Goal: Task Accomplishment & Management: Use online tool/utility

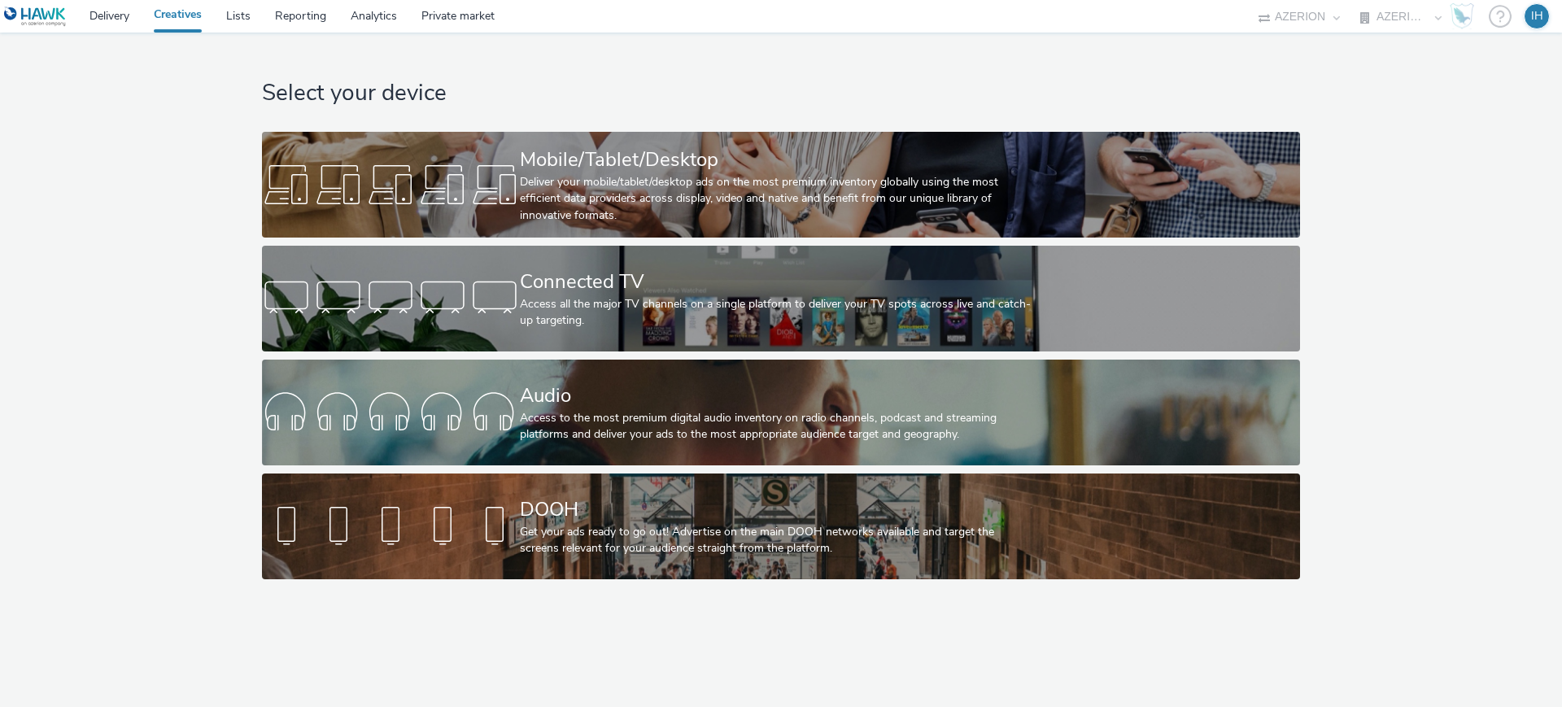
select select "ac009755-aa48-4799-8050-7a339a378eb8"
select select "79162ed7-0017-4339-93b0-3399b708648f"
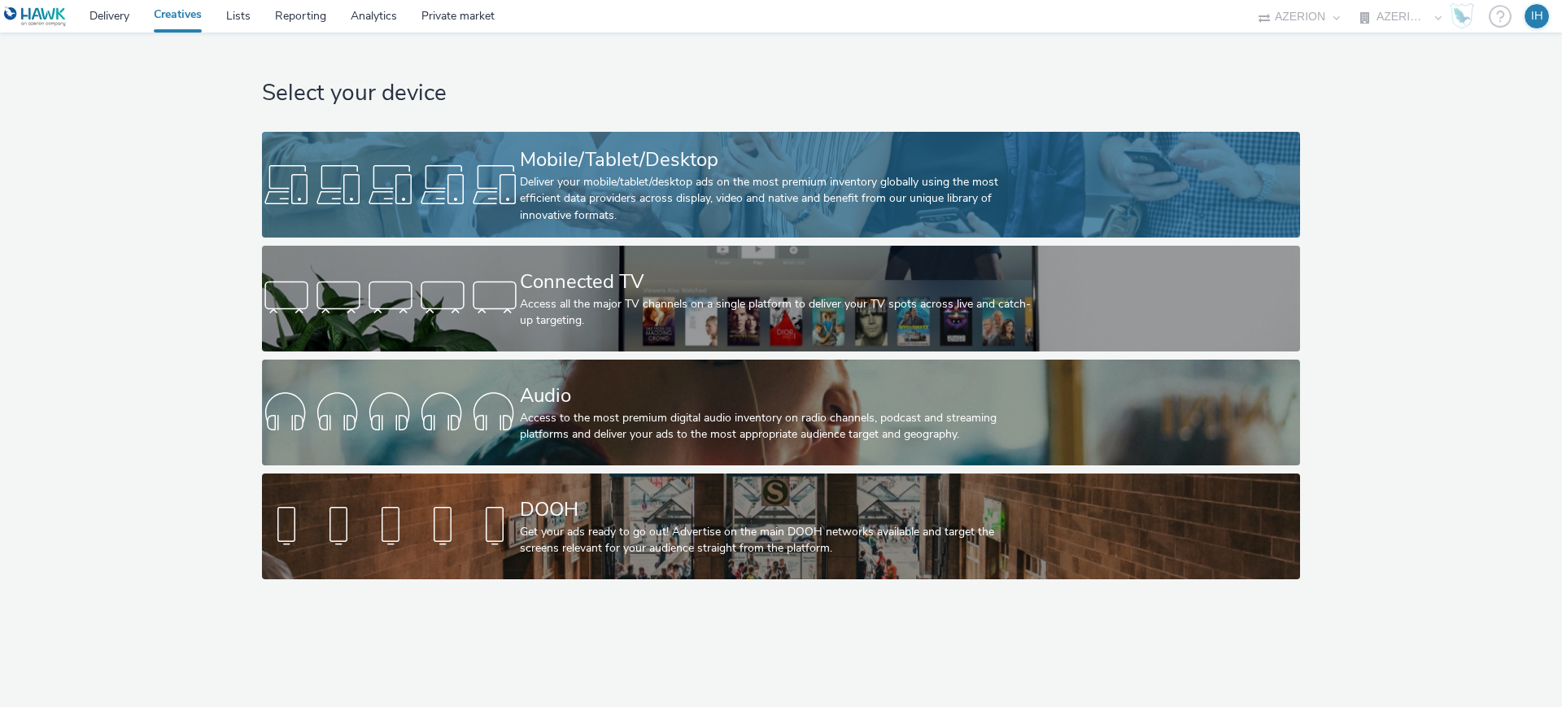
click at [601, 158] on div "Mobile/Tablet/Desktop" at bounding box center [778, 160] width 516 height 28
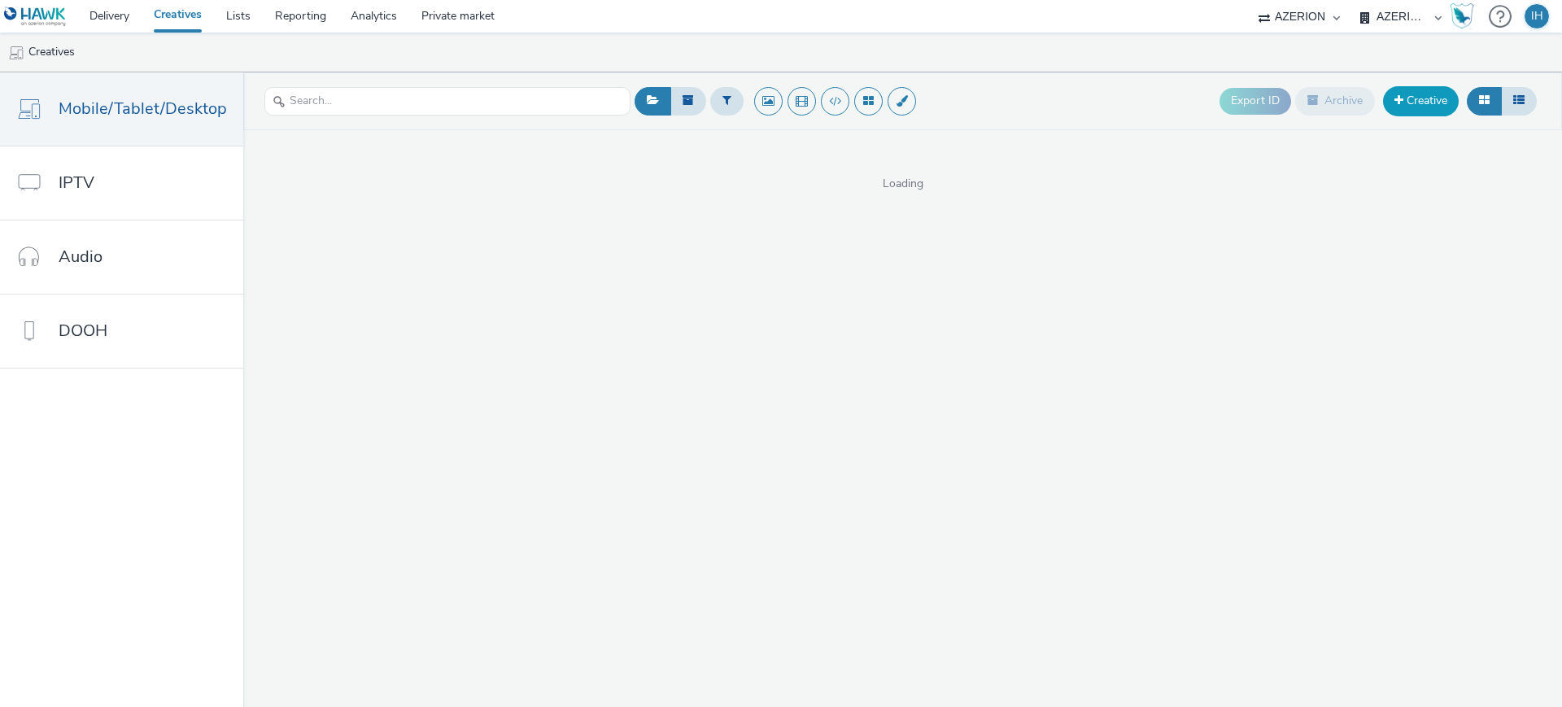
click at [1393, 112] on link "Creative" at bounding box center [1421, 100] width 76 height 29
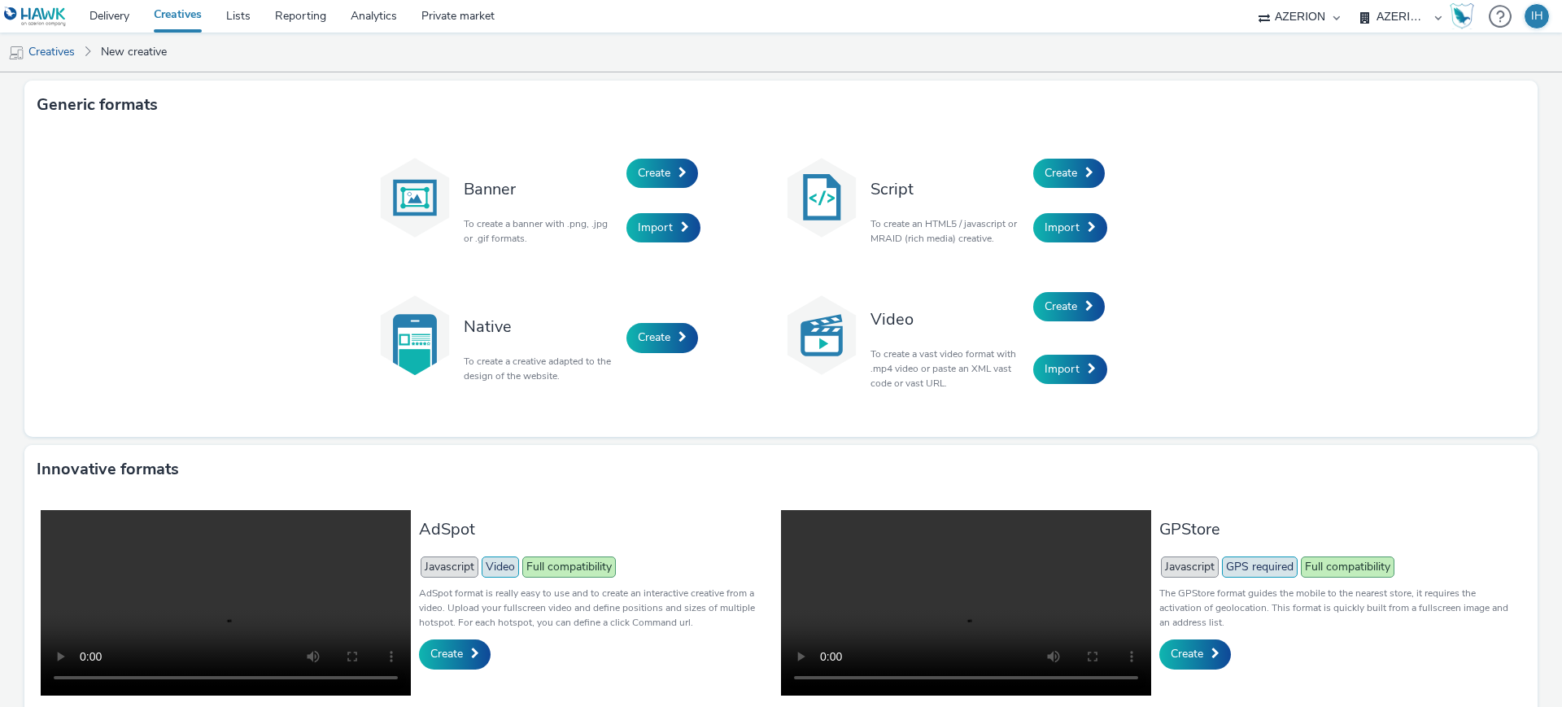
click at [669, 249] on div "Import" at bounding box center [703, 228] width 155 height 55
click at [664, 231] on span "Import" at bounding box center [655, 227] width 35 height 15
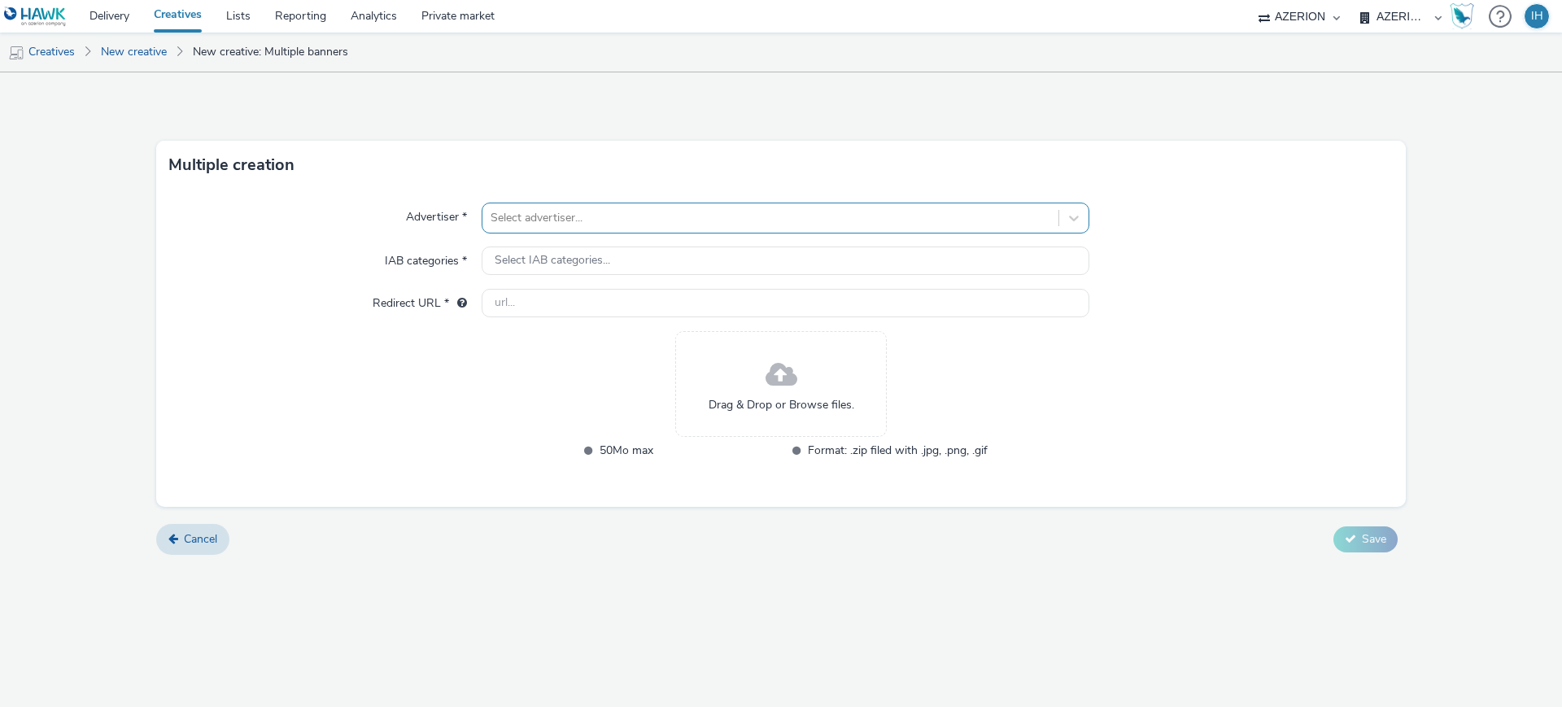
click at [662, 218] on div at bounding box center [770, 218] width 560 height 20
click at [688, 206] on div "Select advertiser..." at bounding box center [770, 218] width 576 height 26
type input "conseil"
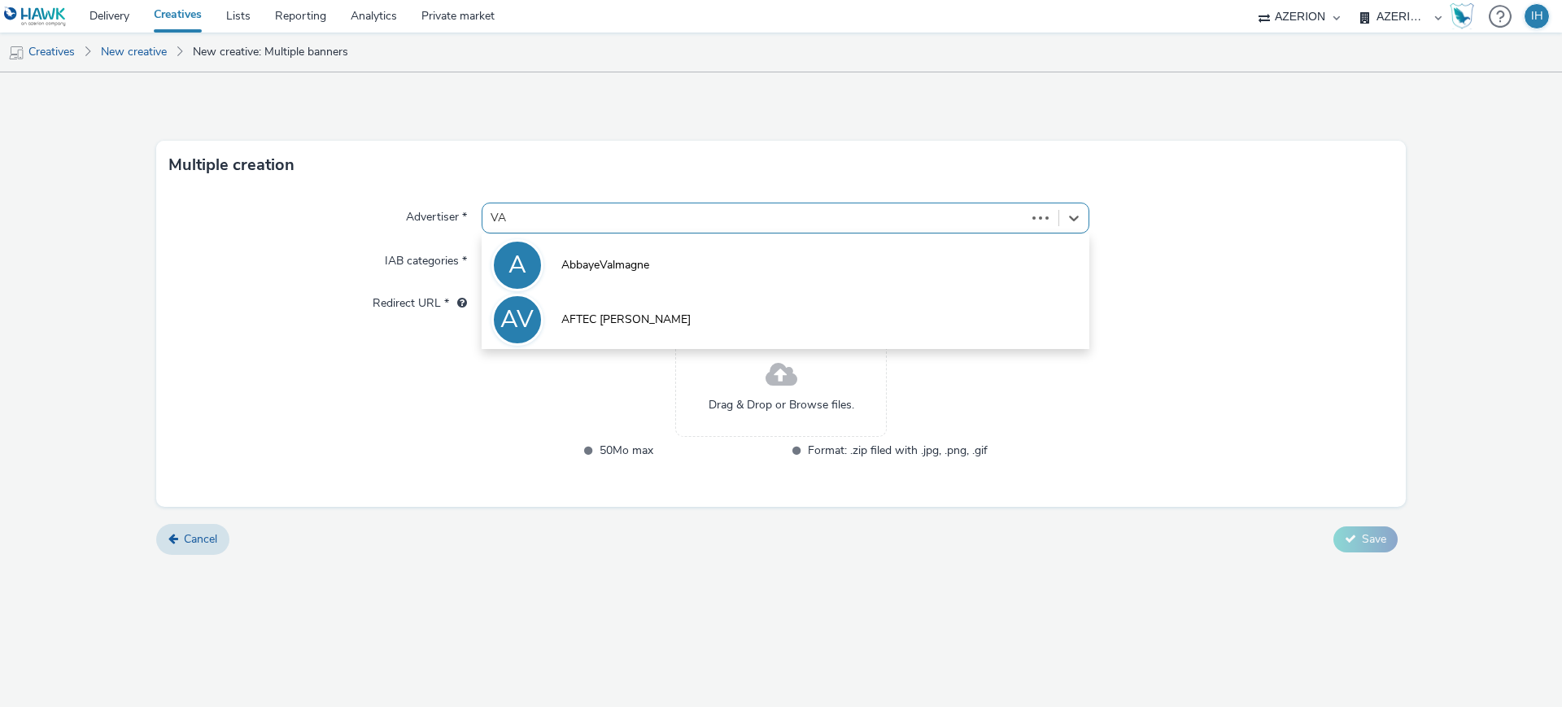
type input "VAR"
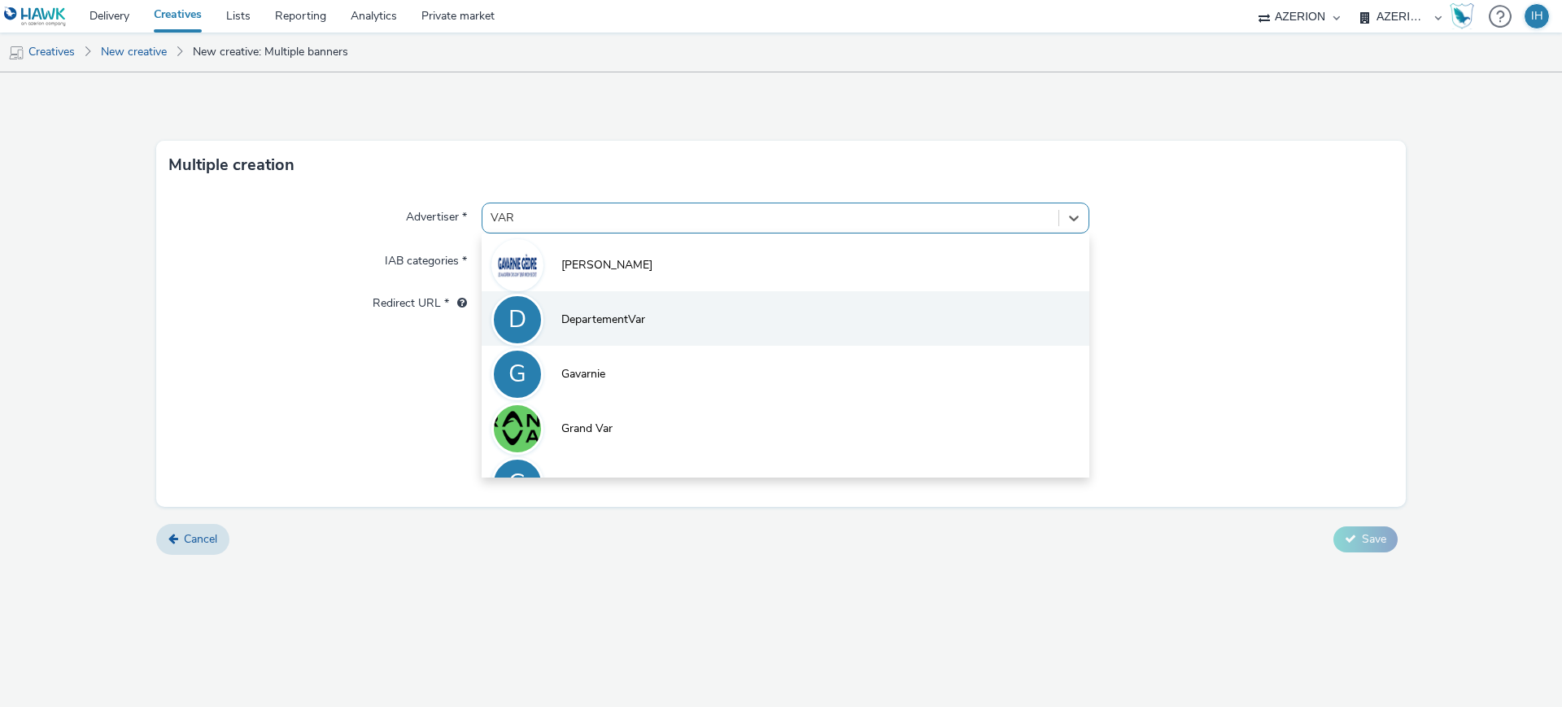
click at [717, 311] on li "D DepartementVar" at bounding box center [786, 318] width 608 height 54
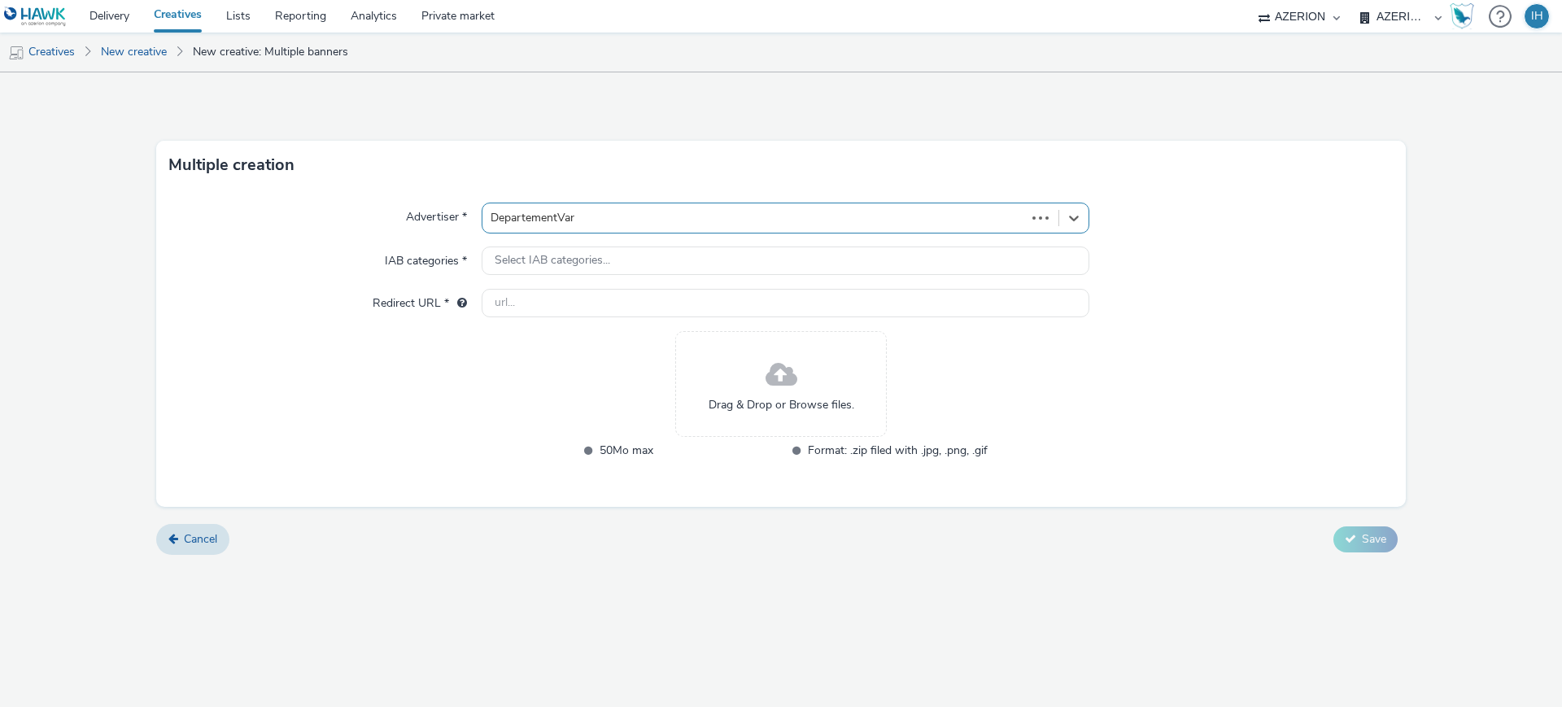
type input "http://fetedulivreduvar.fr"
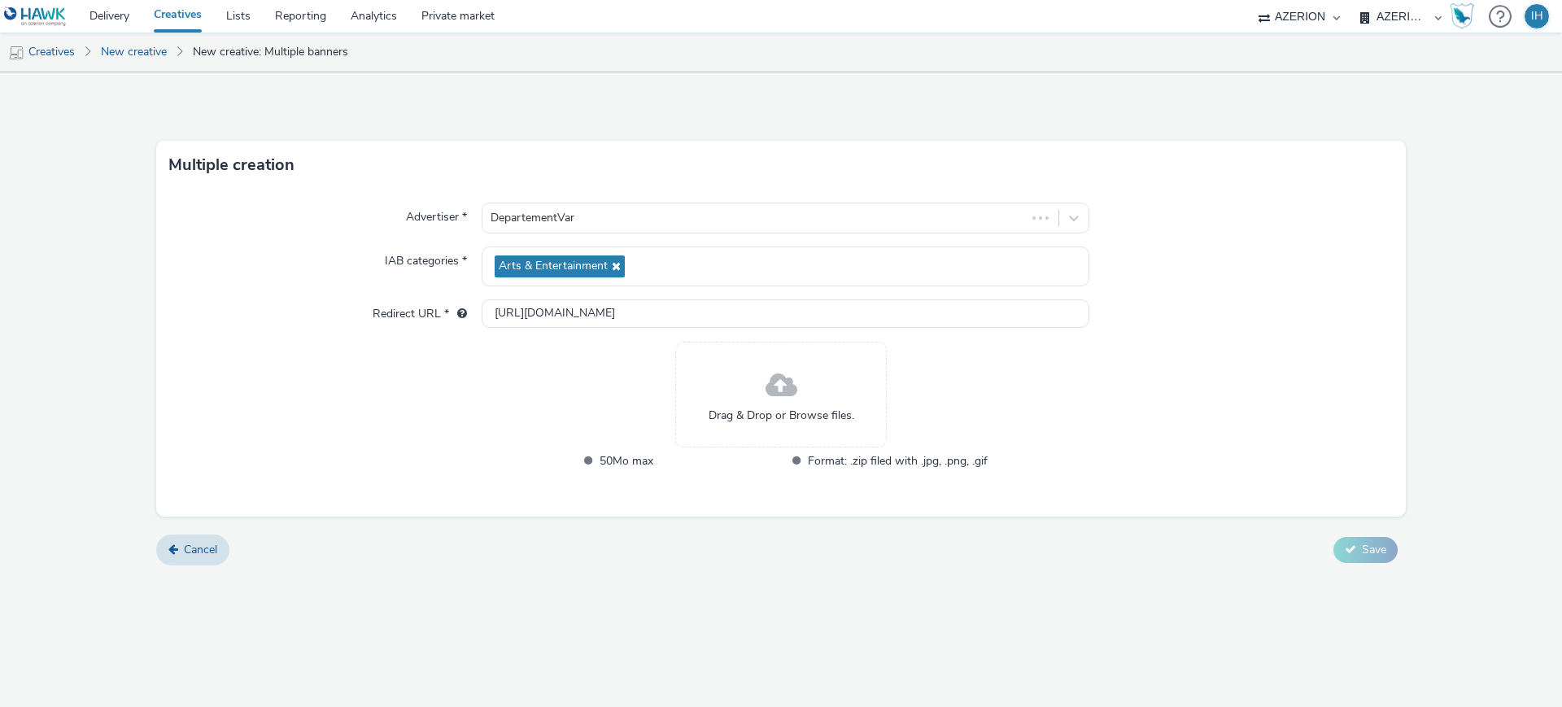
click at [761, 409] on span "Drag & Drop or Browse files." at bounding box center [781, 416] width 146 height 16
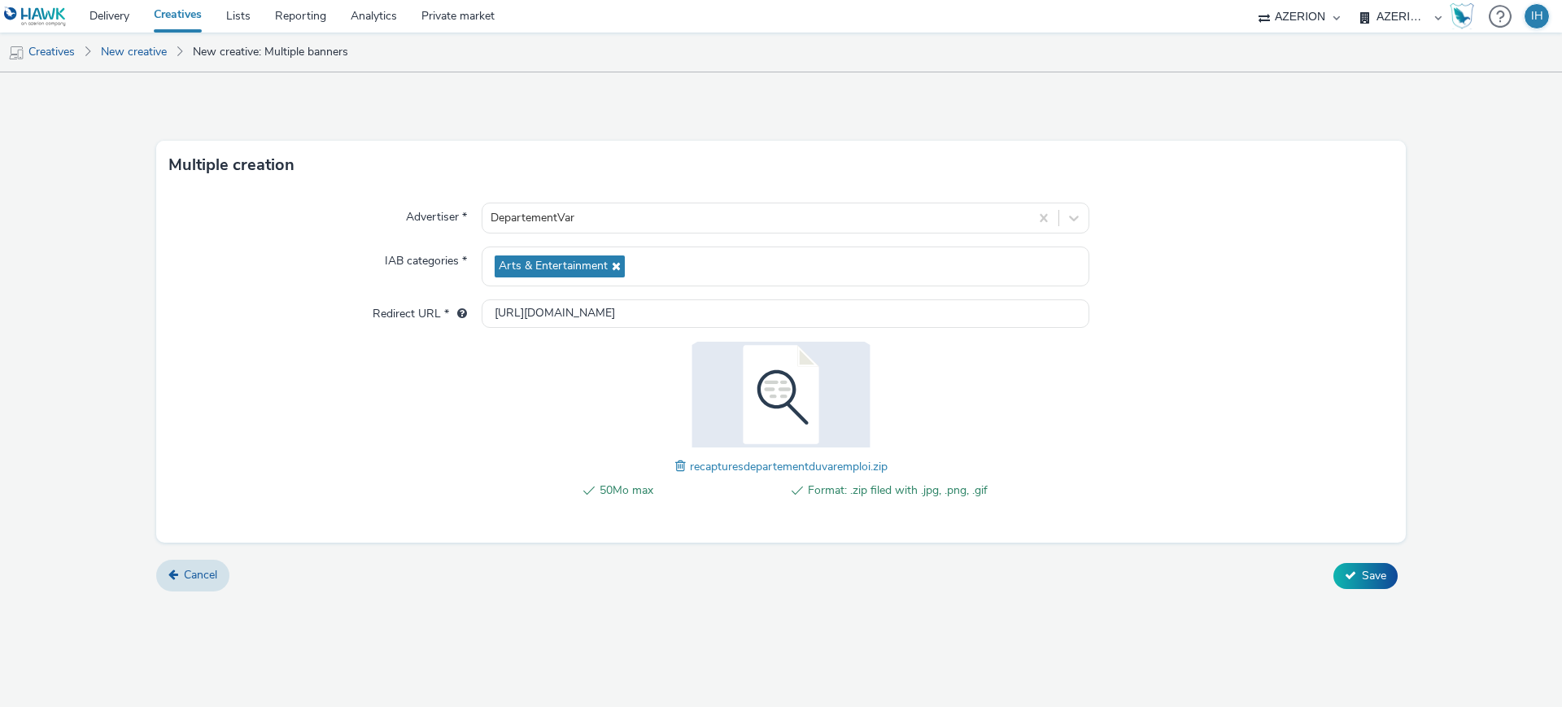
click at [682, 467] on span at bounding box center [682, 466] width 15 height 18
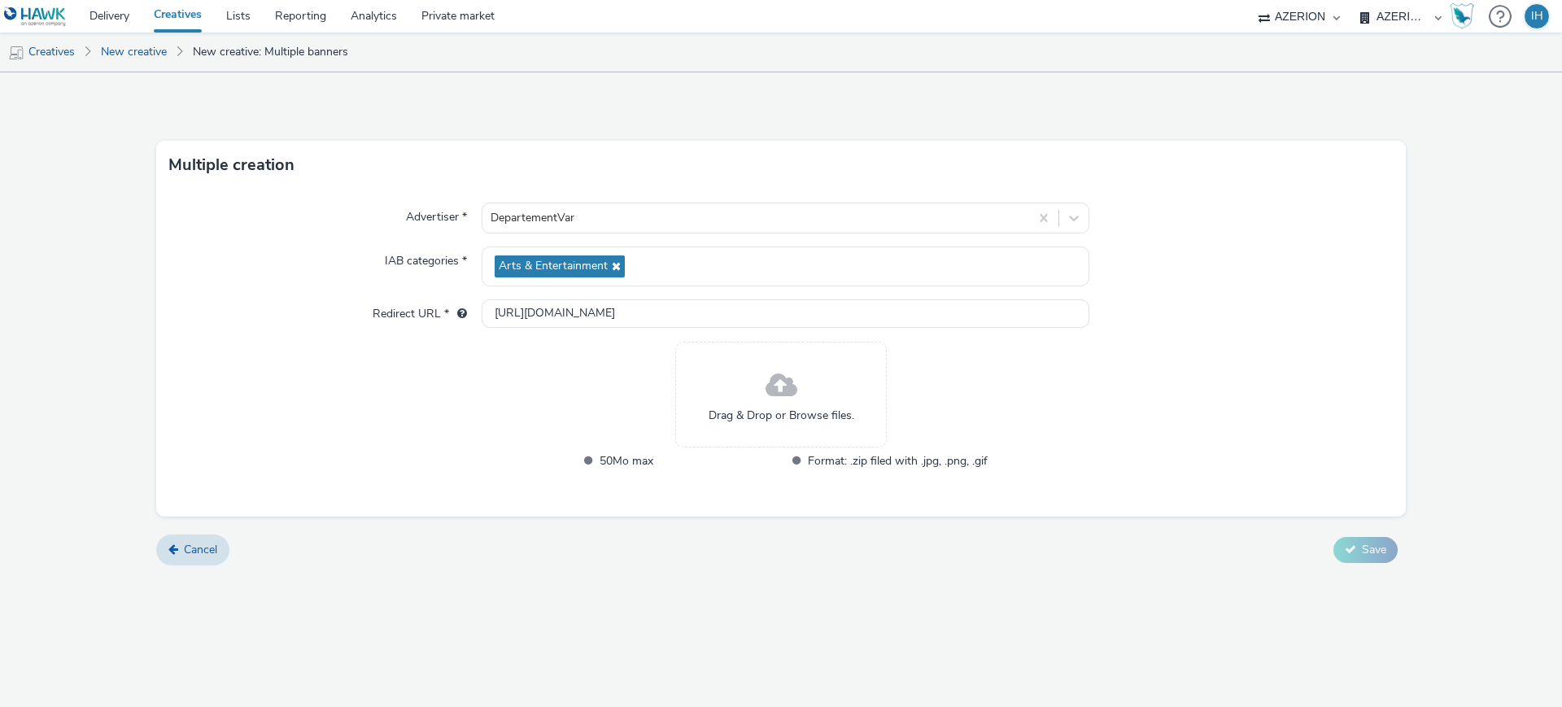
click at [781, 417] on span "Drag & Drop or Browse files." at bounding box center [781, 416] width 146 height 16
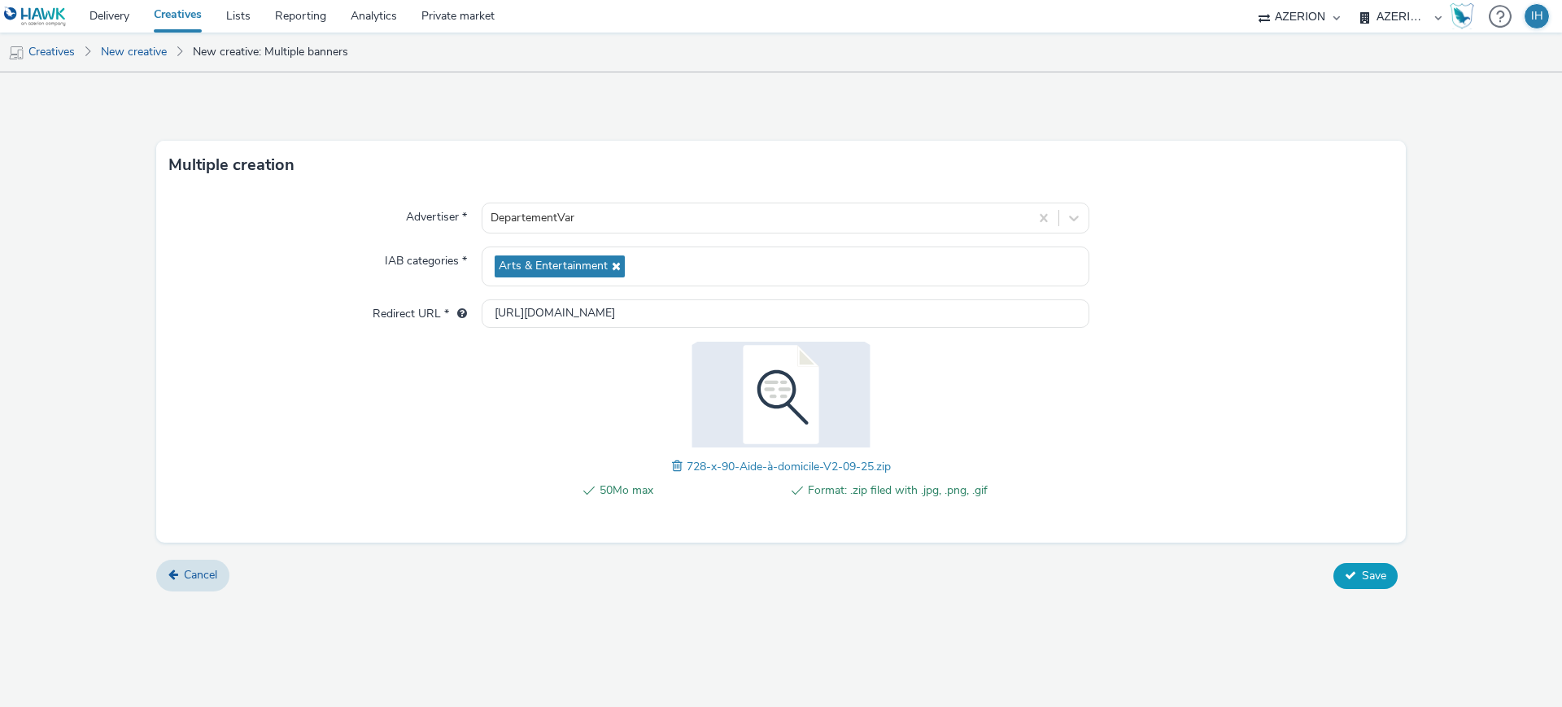
click at [1366, 572] on span "Save" at bounding box center [1374, 575] width 24 height 15
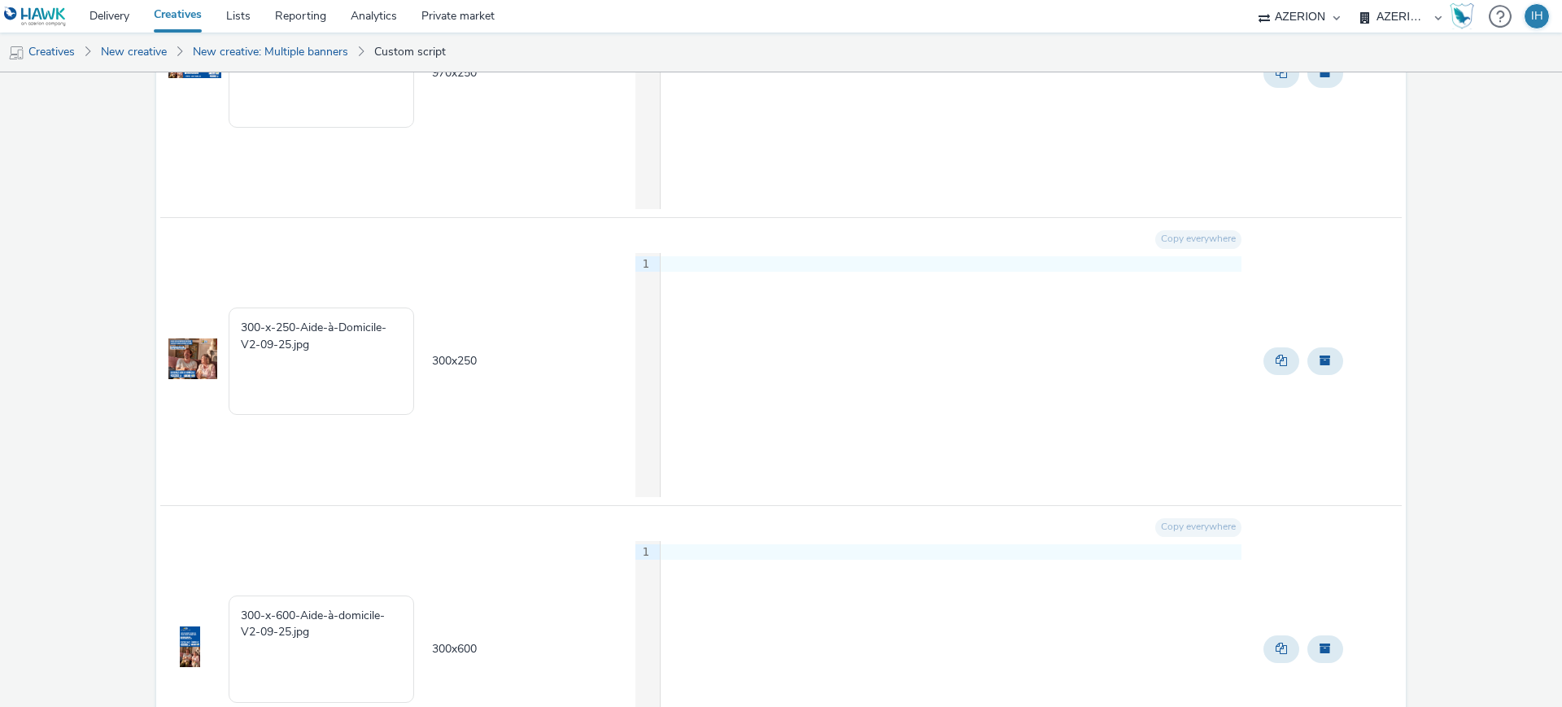
scroll to position [774, 0]
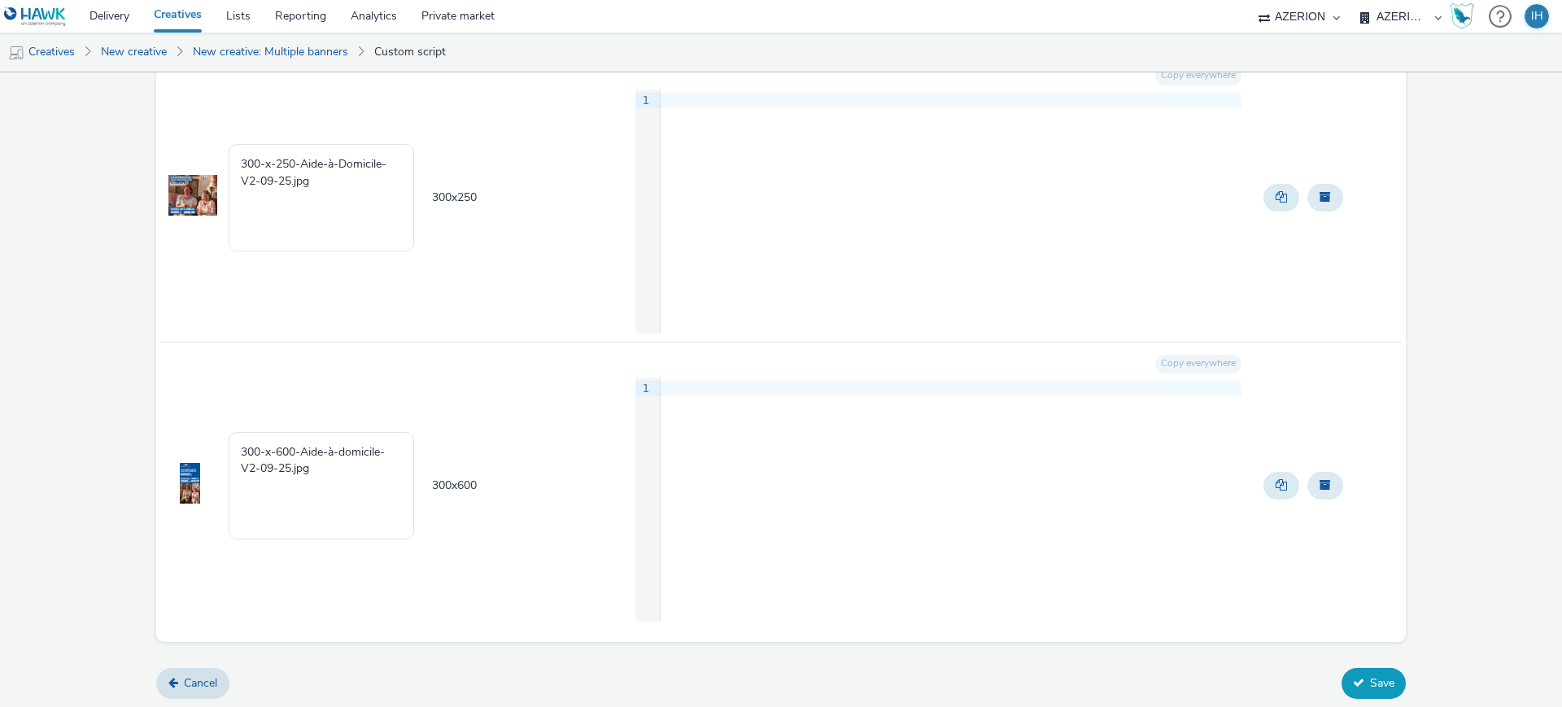
click at [1373, 690] on button "Save" at bounding box center [1373, 683] width 64 height 31
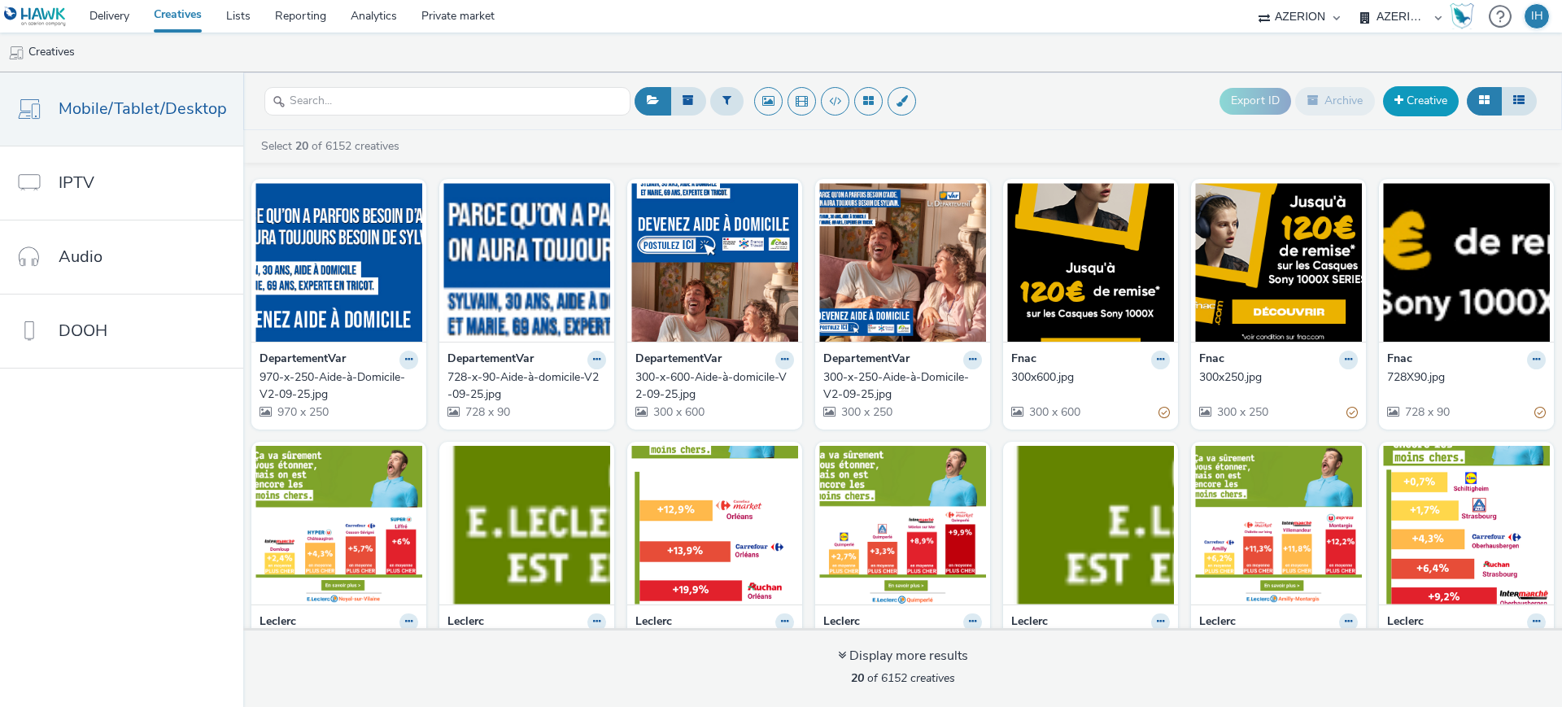
click at [1416, 107] on link "Creative" at bounding box center [1421, 100] width 76 height 29
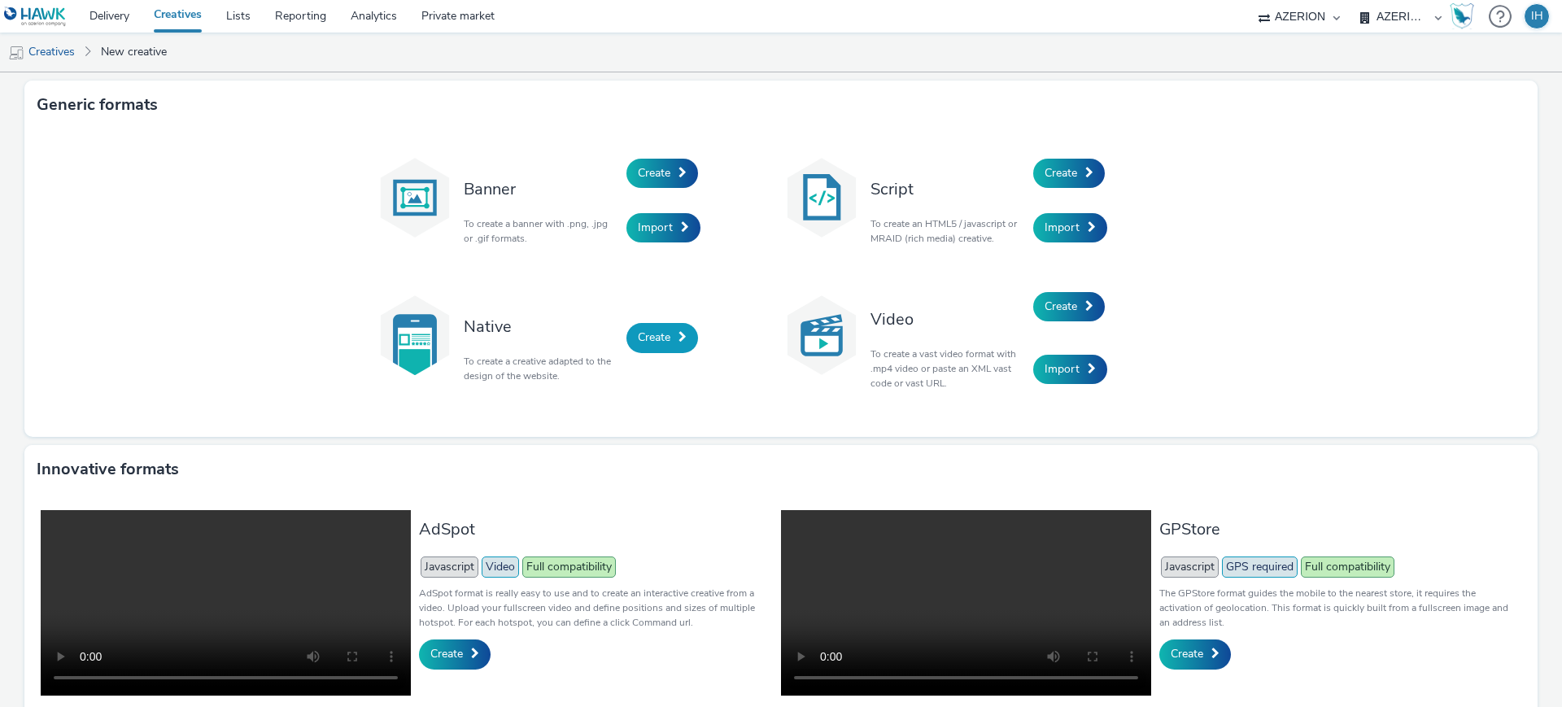
click at [638, 330] on span "Create" at bounding box center [654, 336] width 33 height 15
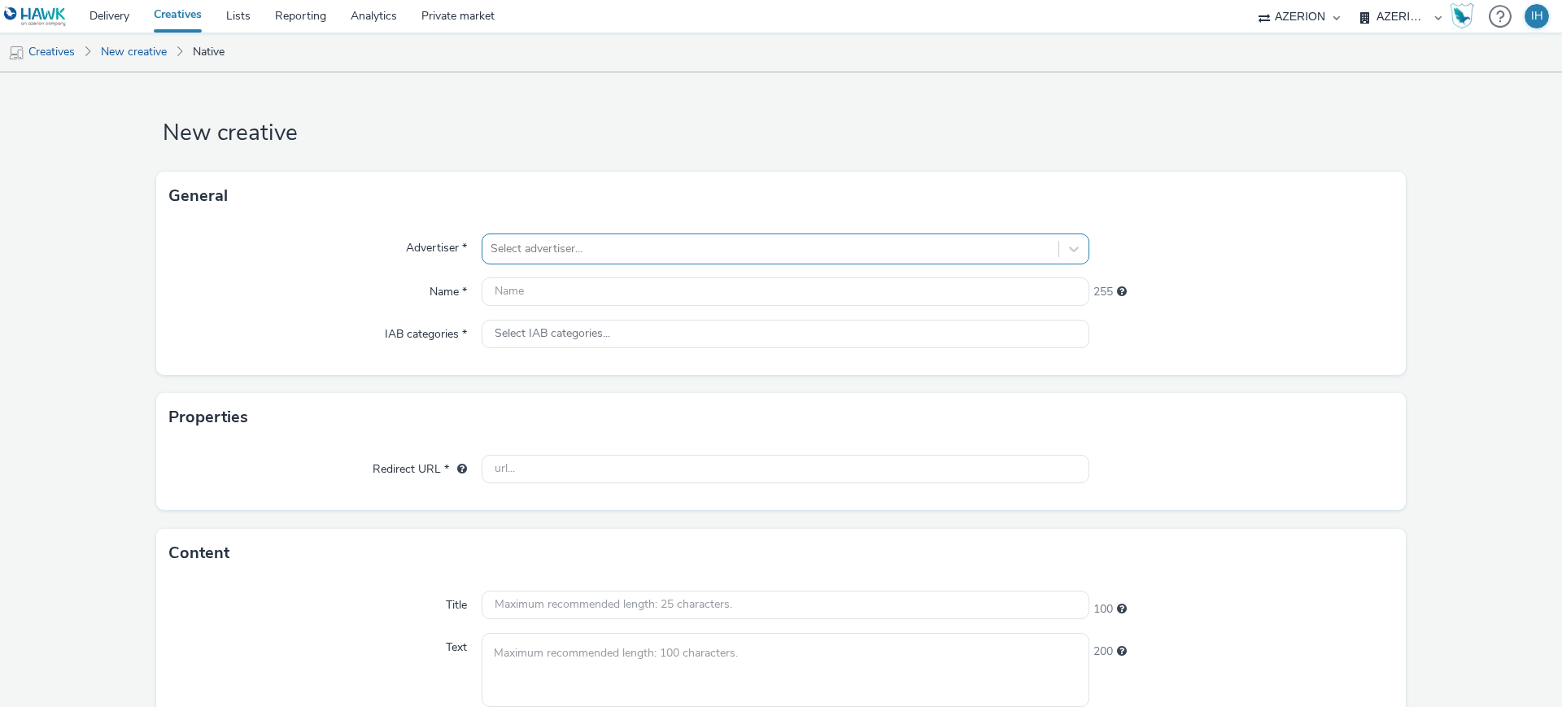
click at [516, 246] on div at bounding box center [770, 249] width 560 height 20
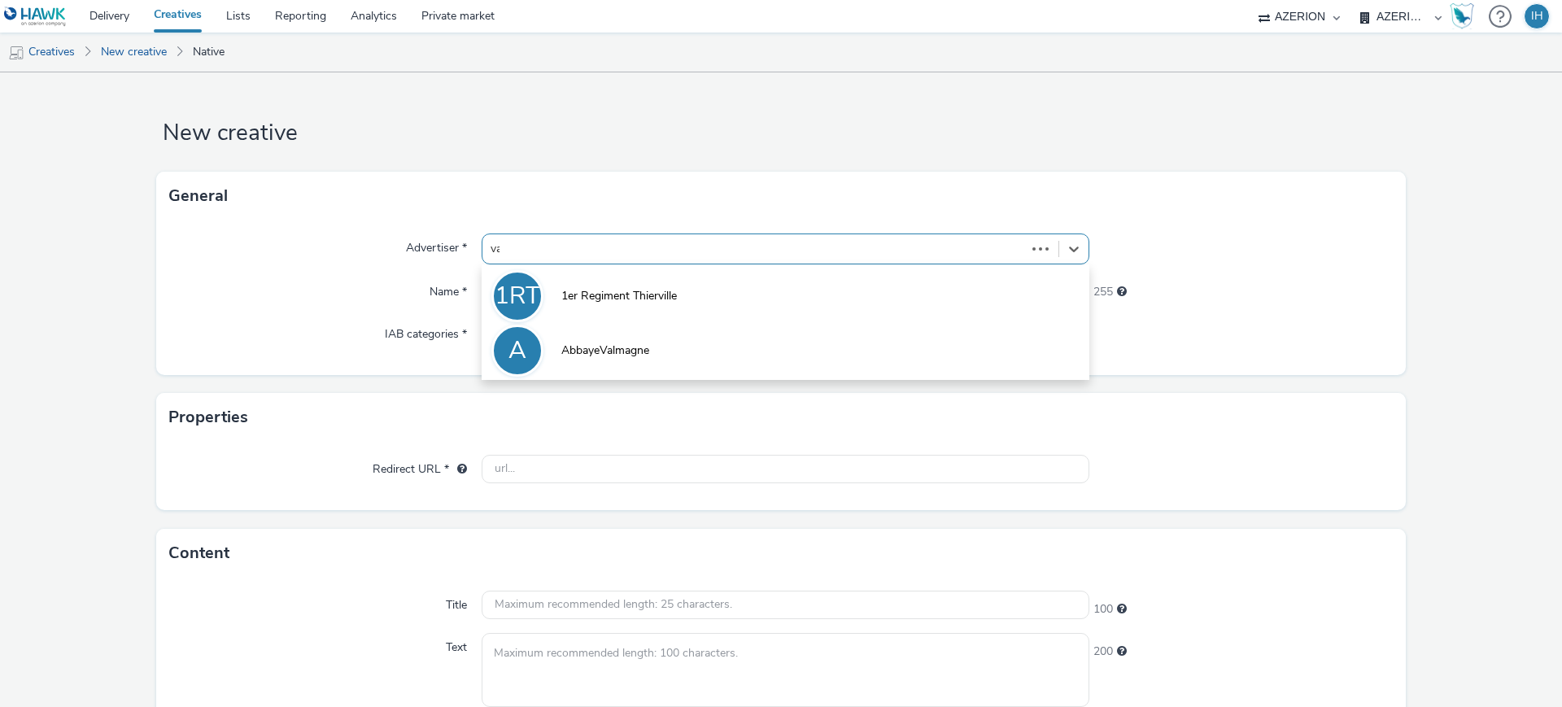
type input "var"
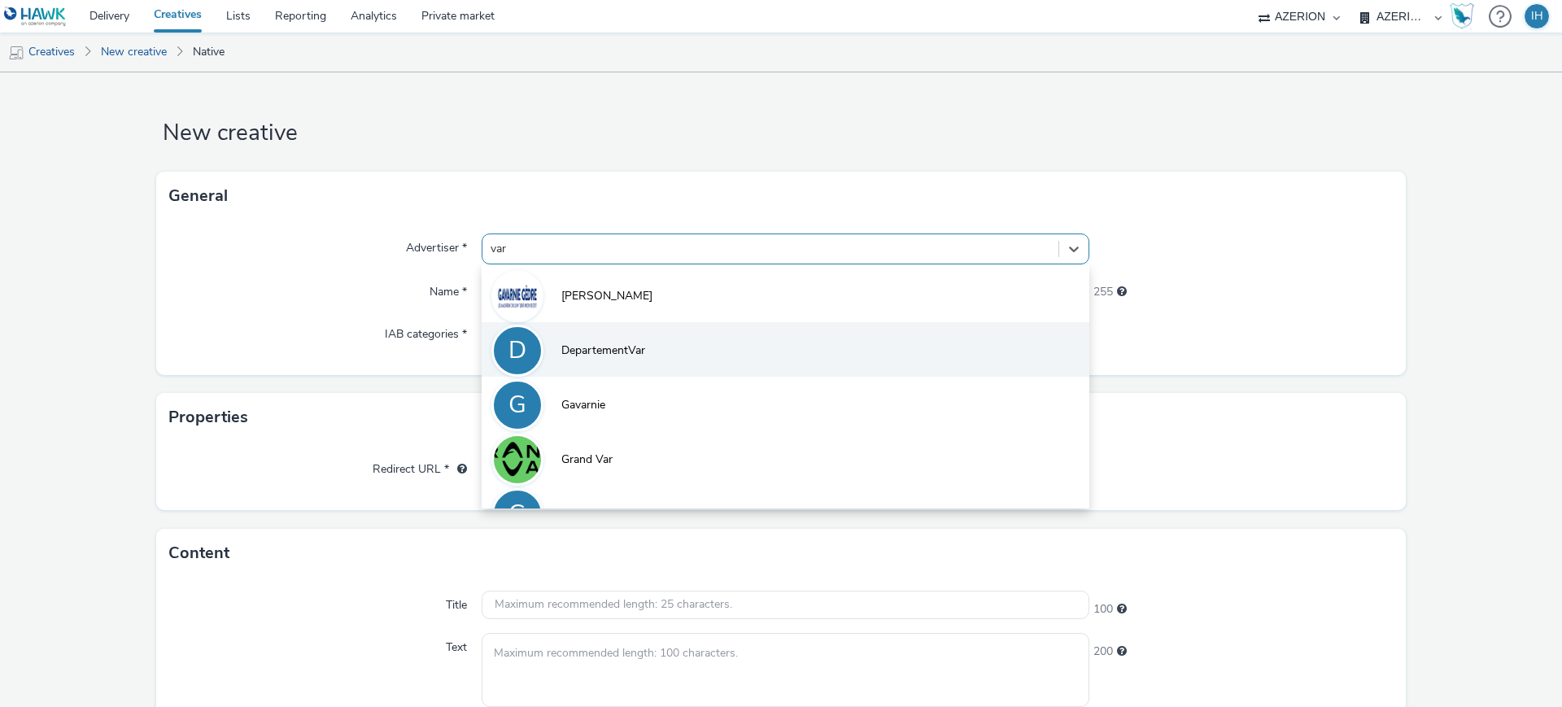
click at [695, 361] on li "D DepartementVar" at bounding box center [786, 349] width 608 height 54
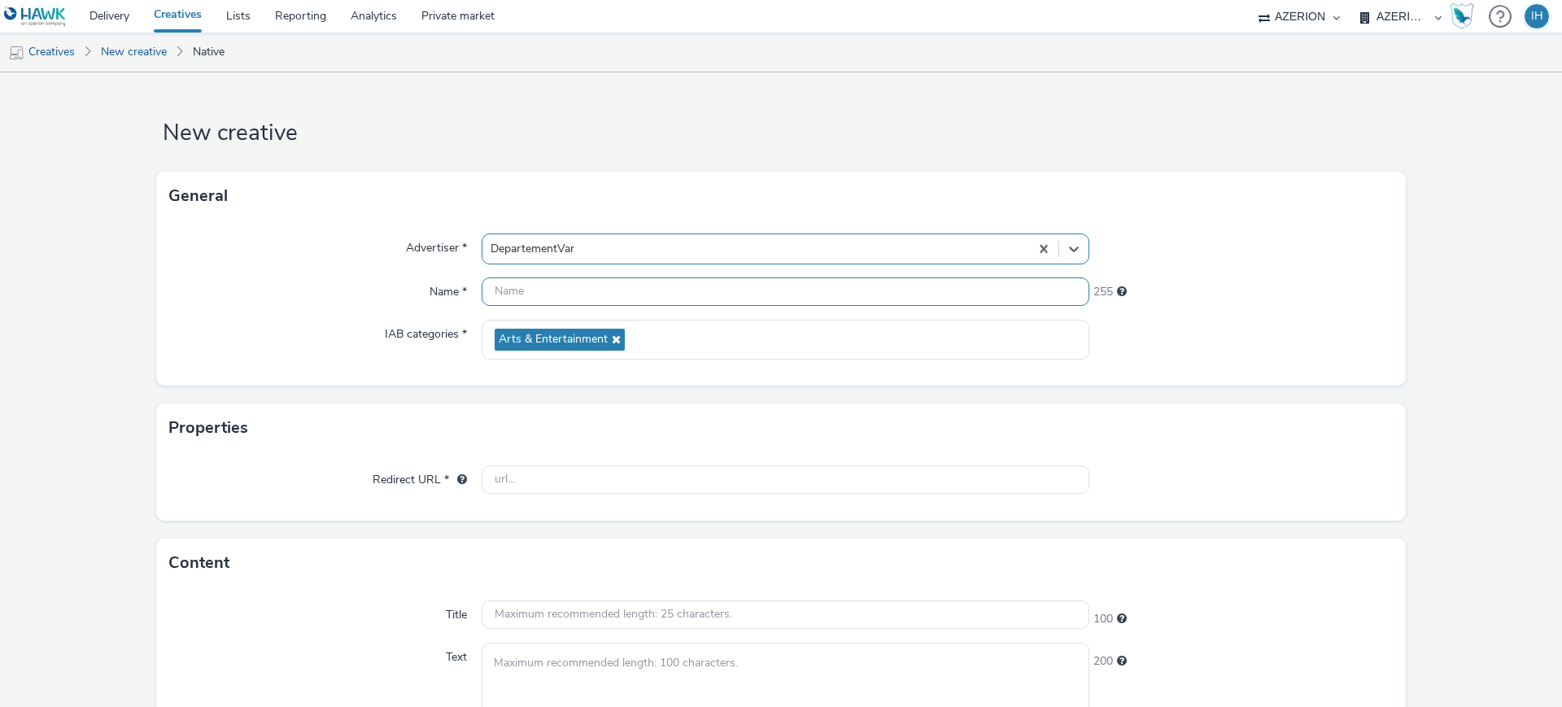
click at [614, 280] on input "text" at bounding box center [786, 291] width 608 height 28
paste input "500-X-500-Aide-à-domicile-V2-09-25"
type input "500-X-500-Aide-à-domicile-V2-09-25"
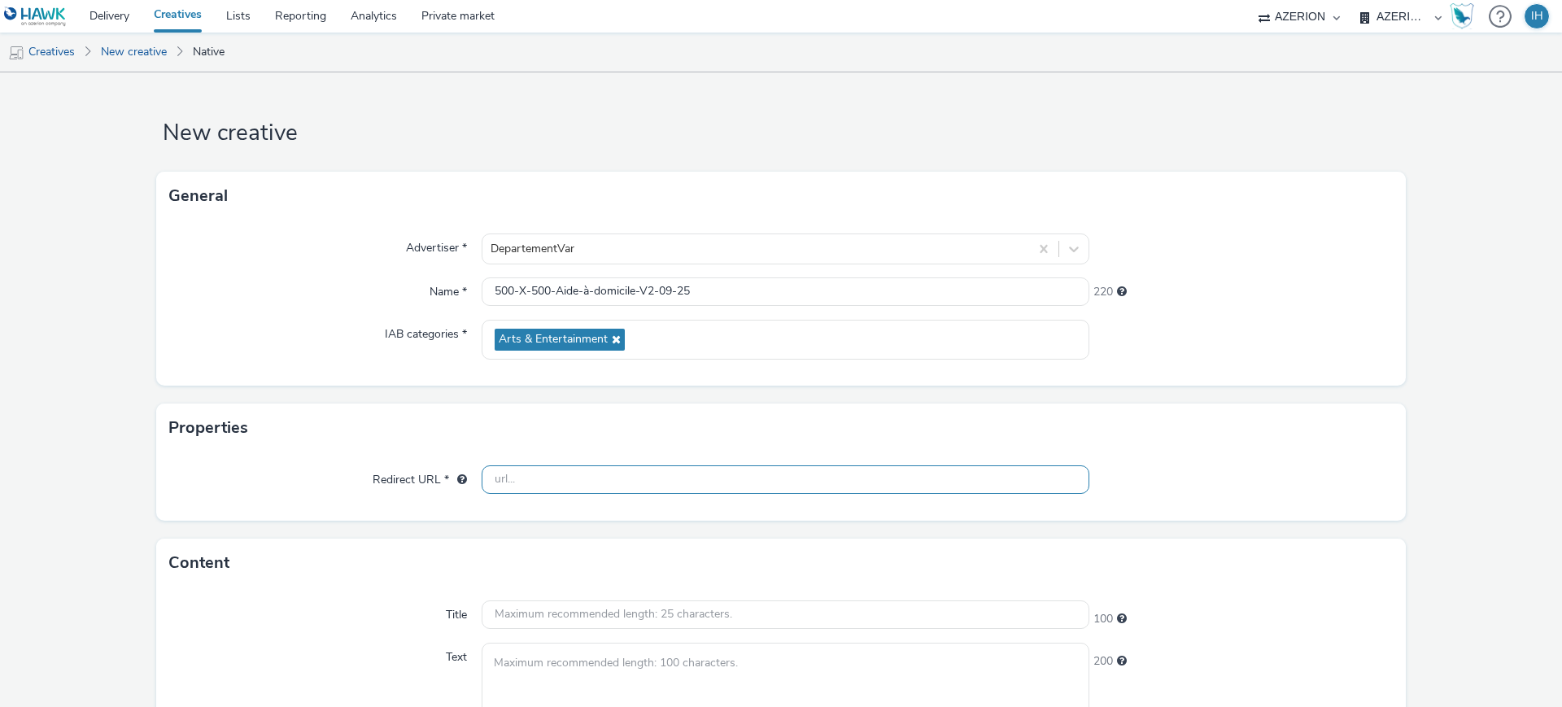
click at [639, 470] on input "text" at bounding box center [786, 479] width 608 height 28
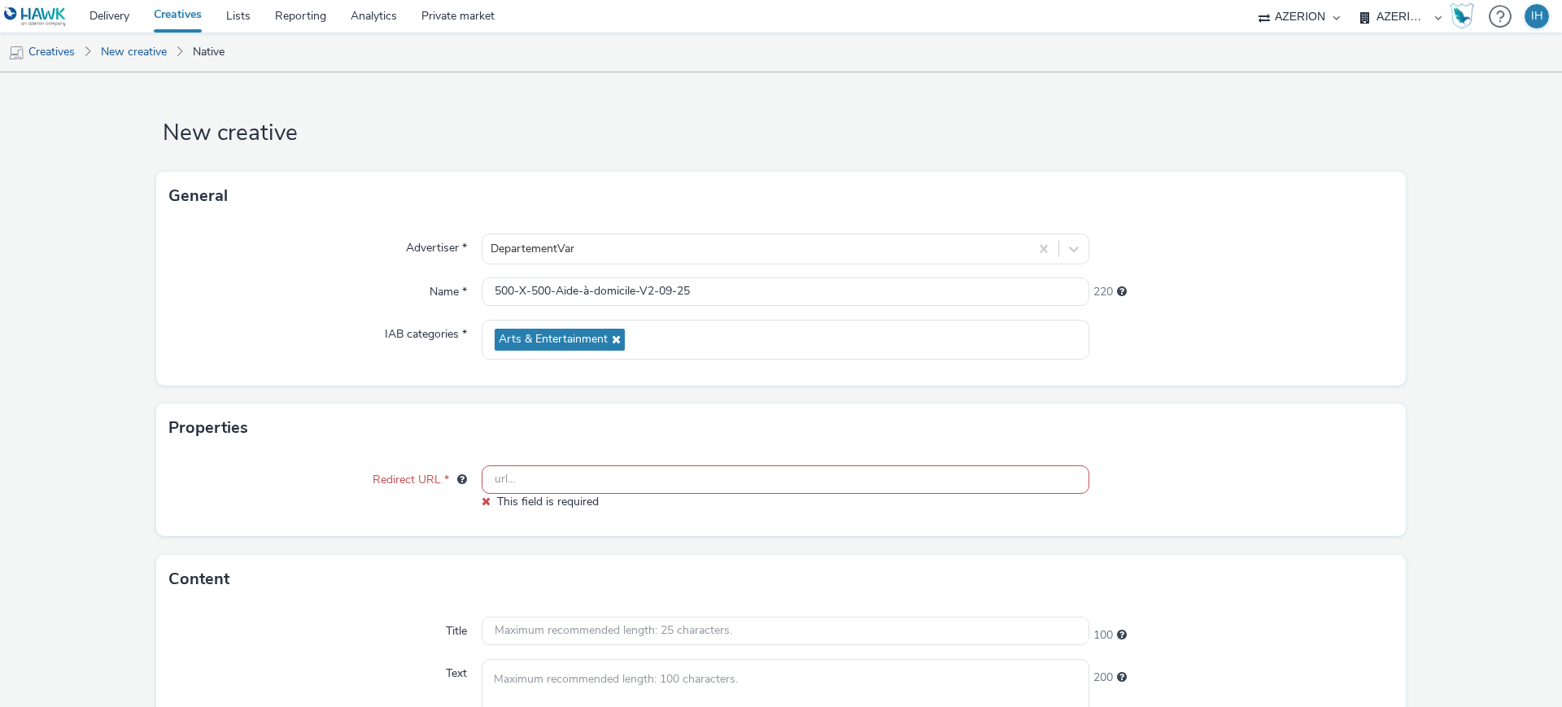
click at [777, 482] on input "text" at bounding box center [786, 479] width 608 height 28
paste input "https://candidat.francetravail.fr/offres/emploi/aide-a-domicile/var/s41m1d83"
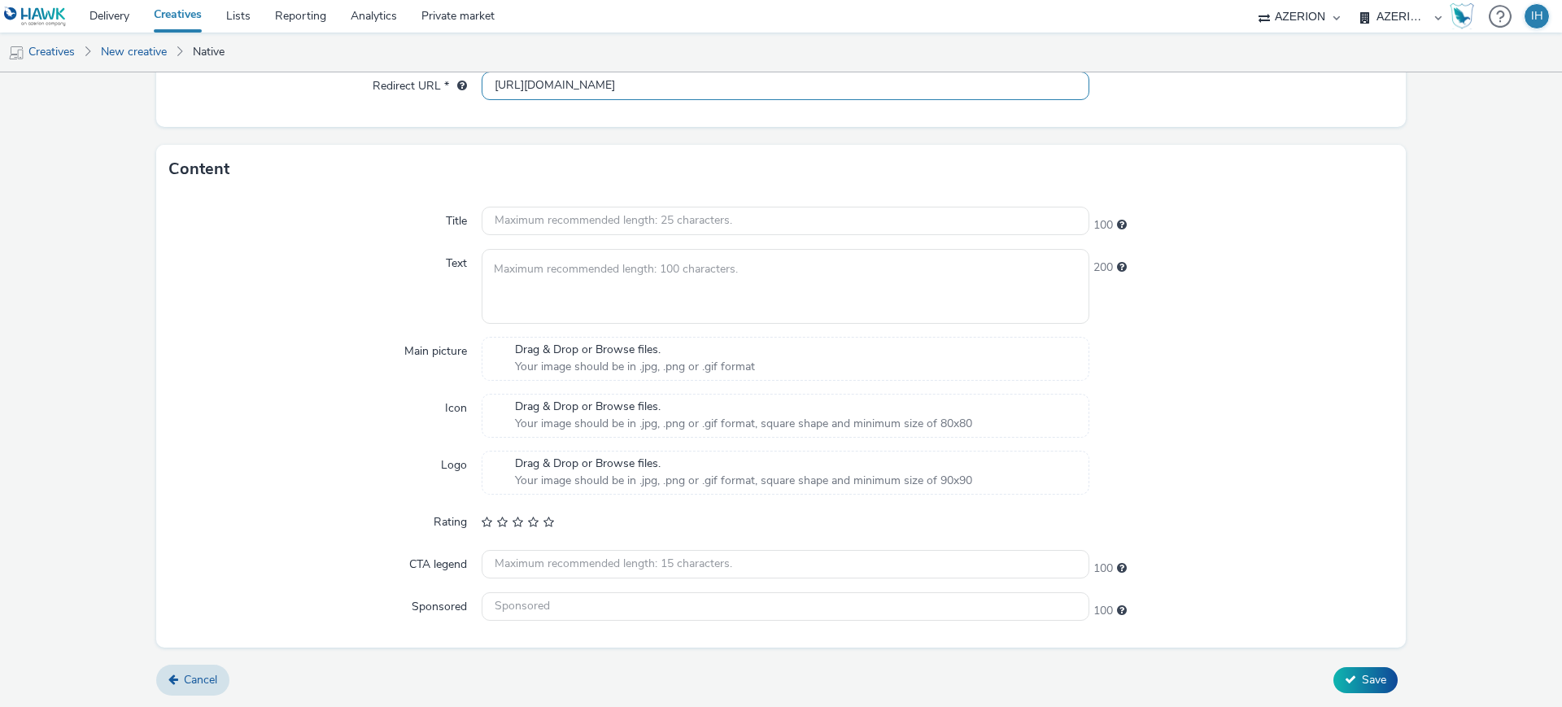
scroll to position [394, 0]
type input "https://candidat.francetravail.fr/offres/emploi/aide-a-domicile/var/s41m1d83"
click at [665, 225] on input "text" at bounding box center [786, 220] width 608 height 28
paste input "Aide à domicile, un métier qui a du sens"
type input "Aide à domicile, un métier qui a du sens"
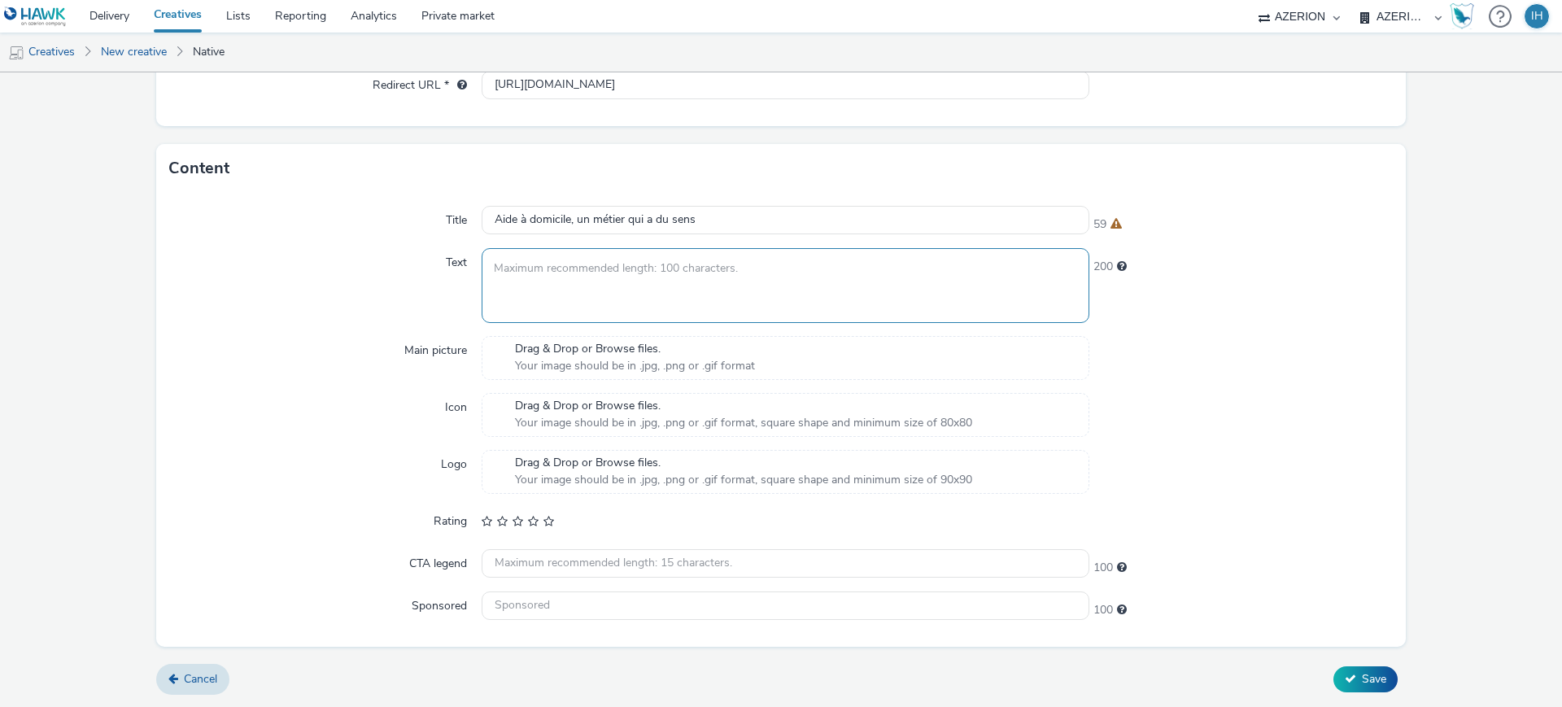
click at [789, 287] on textarea at bounding box center [786, 285] width 608 height 74
paste textarea "Faites comme Sylvain, trouvez votre voie"
type textarea "Faites comme Sylvain, trouvez votre voie"
click at [566, 364] on span "Your image should be in .jpg, .png or .gif format" at bounding box center [635, 366] width 240 height 16
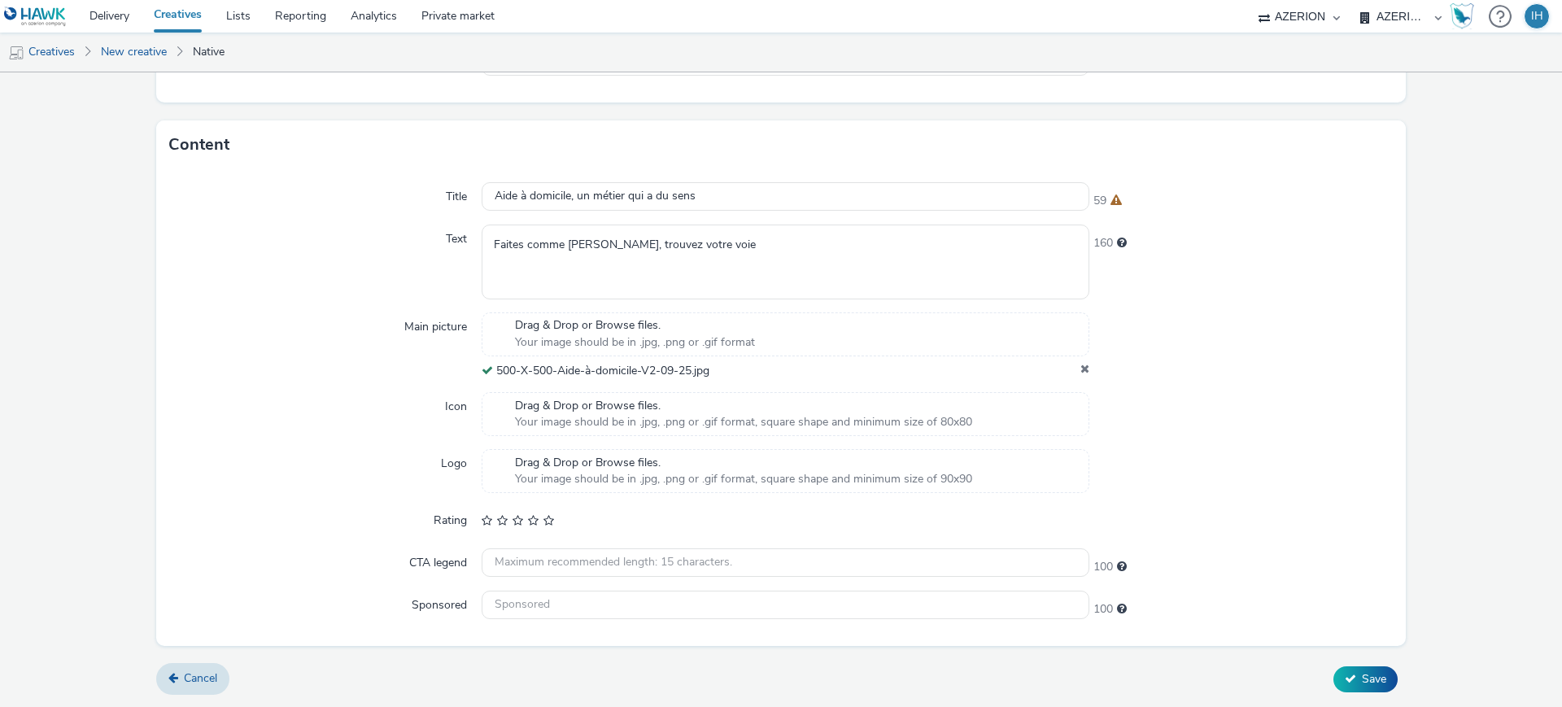
scroll to position [418, 0]
click at [1377, 681] on button "Save" at bounding box center [1365, 679] width 64 height 26
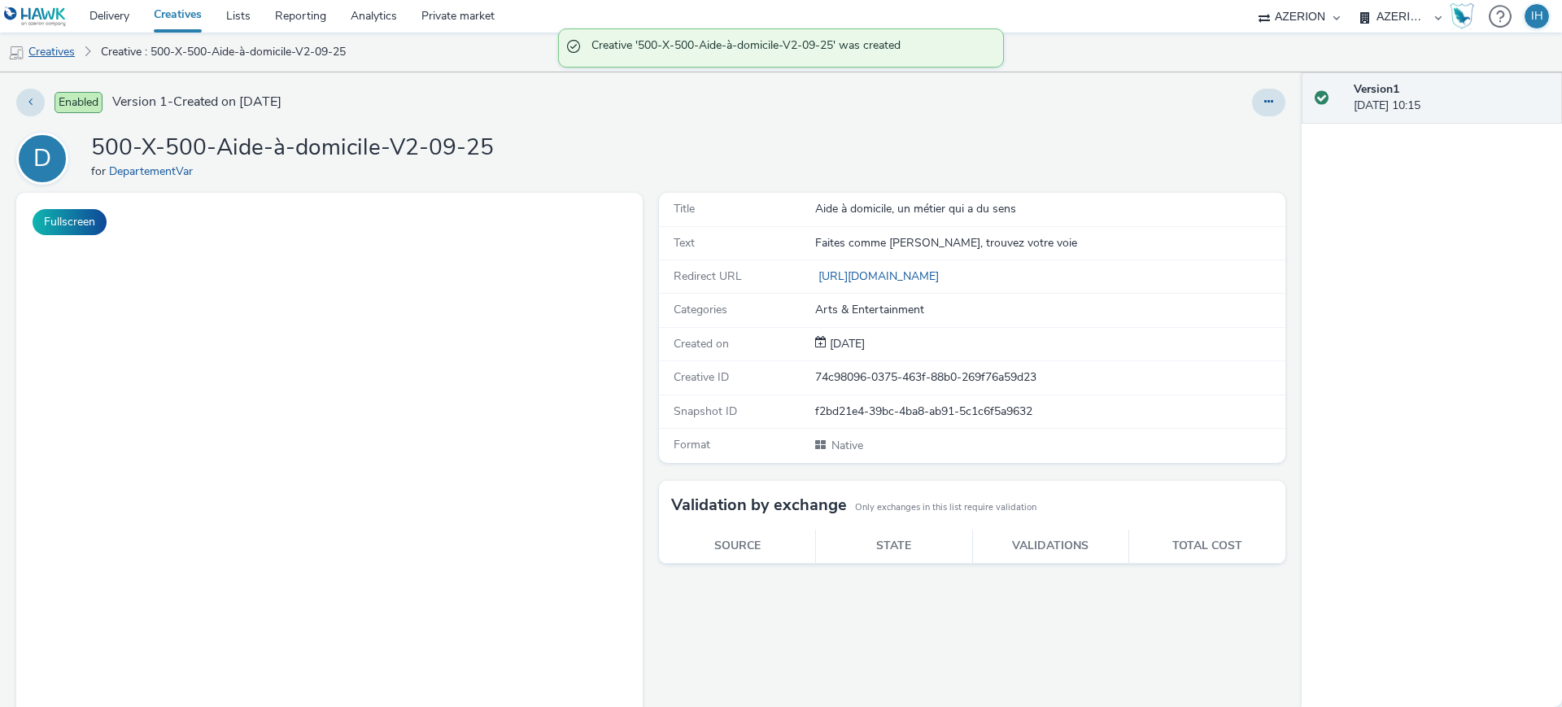
click at [60, 47] on link "Creatives" at bounding box center [41, 52] width 83 height 39
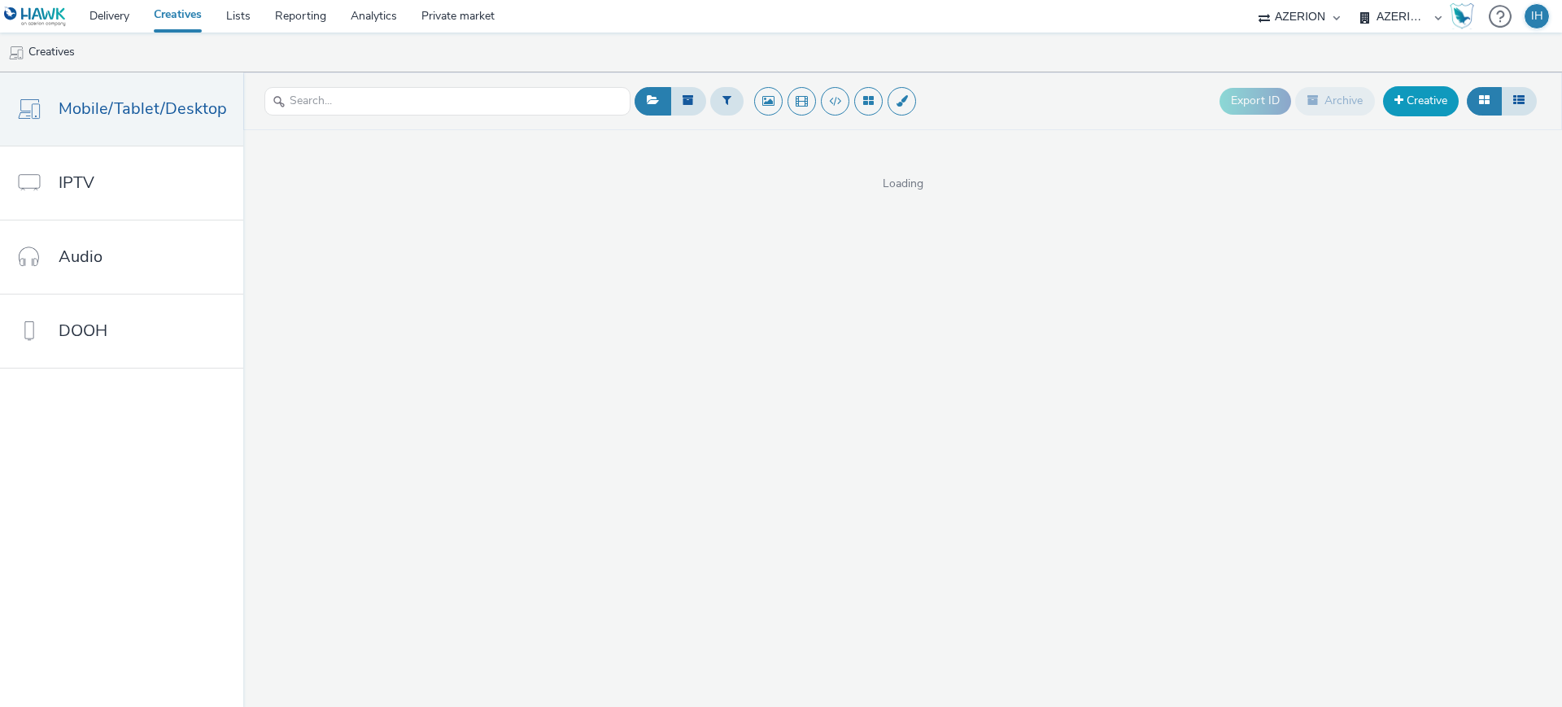
click at [1432, 103] on link "Creative" at bounding box center [1421, 100] width 76 height 29
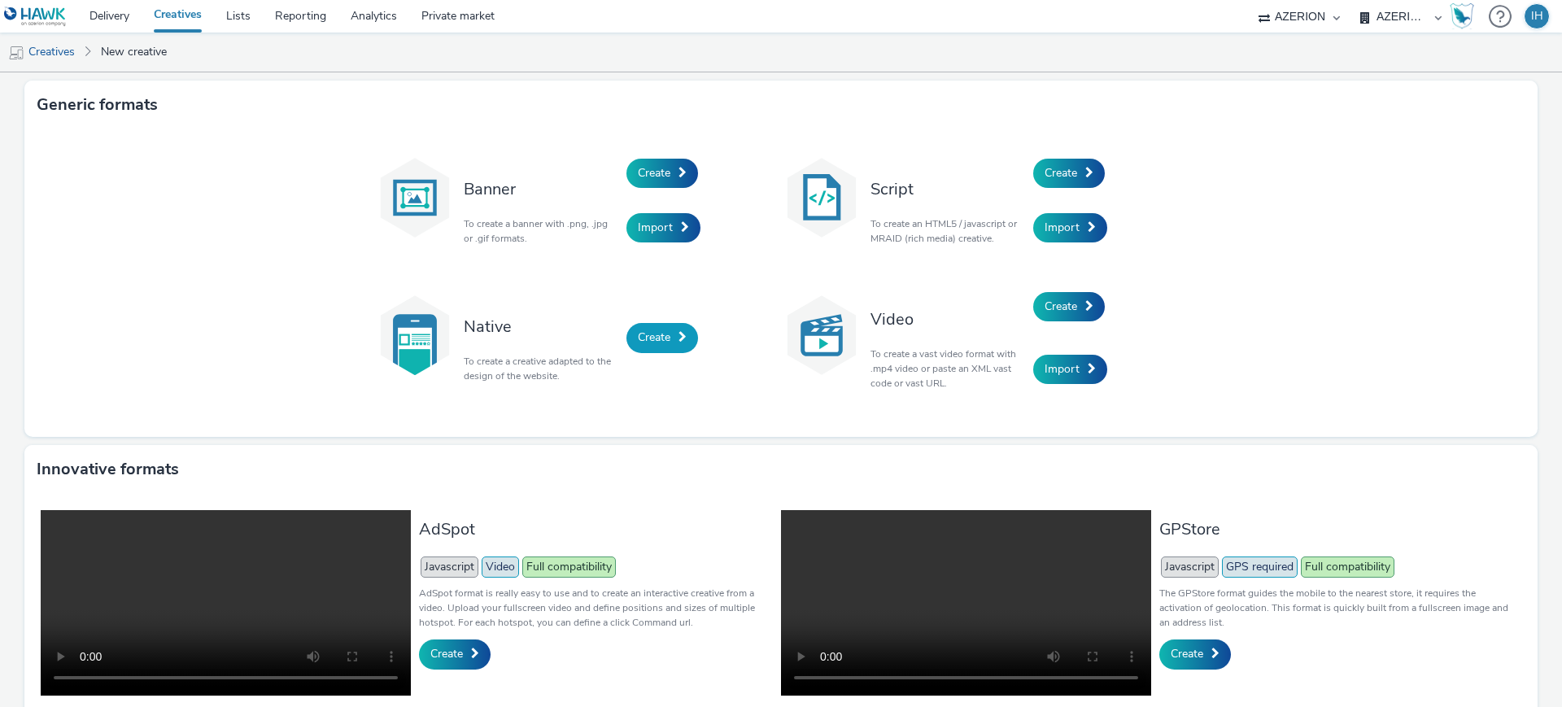
click at [647, 326] on link "Create" at bounding box center [662, 337] width 72 height 29
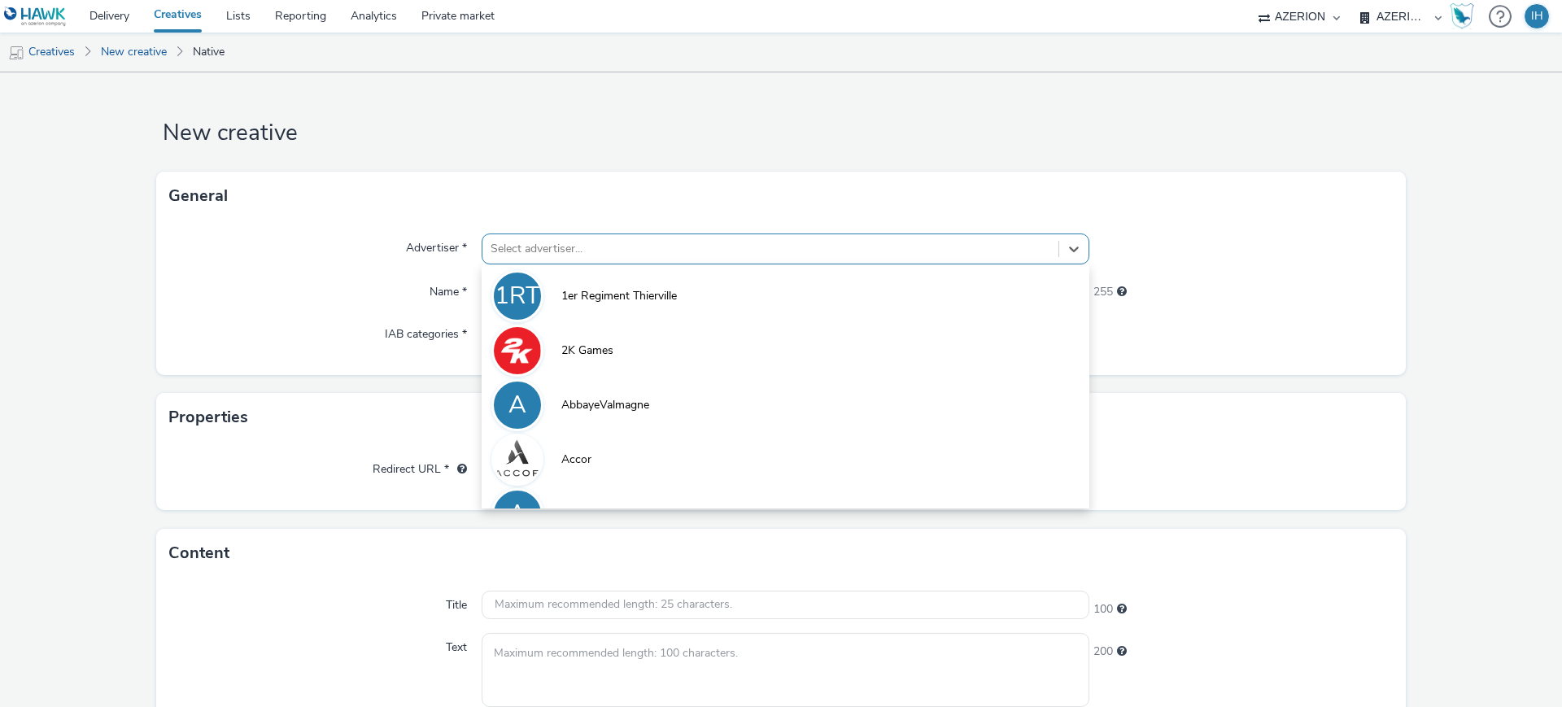
click at [514, 256] on div at bounding box center [770, 249] width 560 height 20
type input "var"
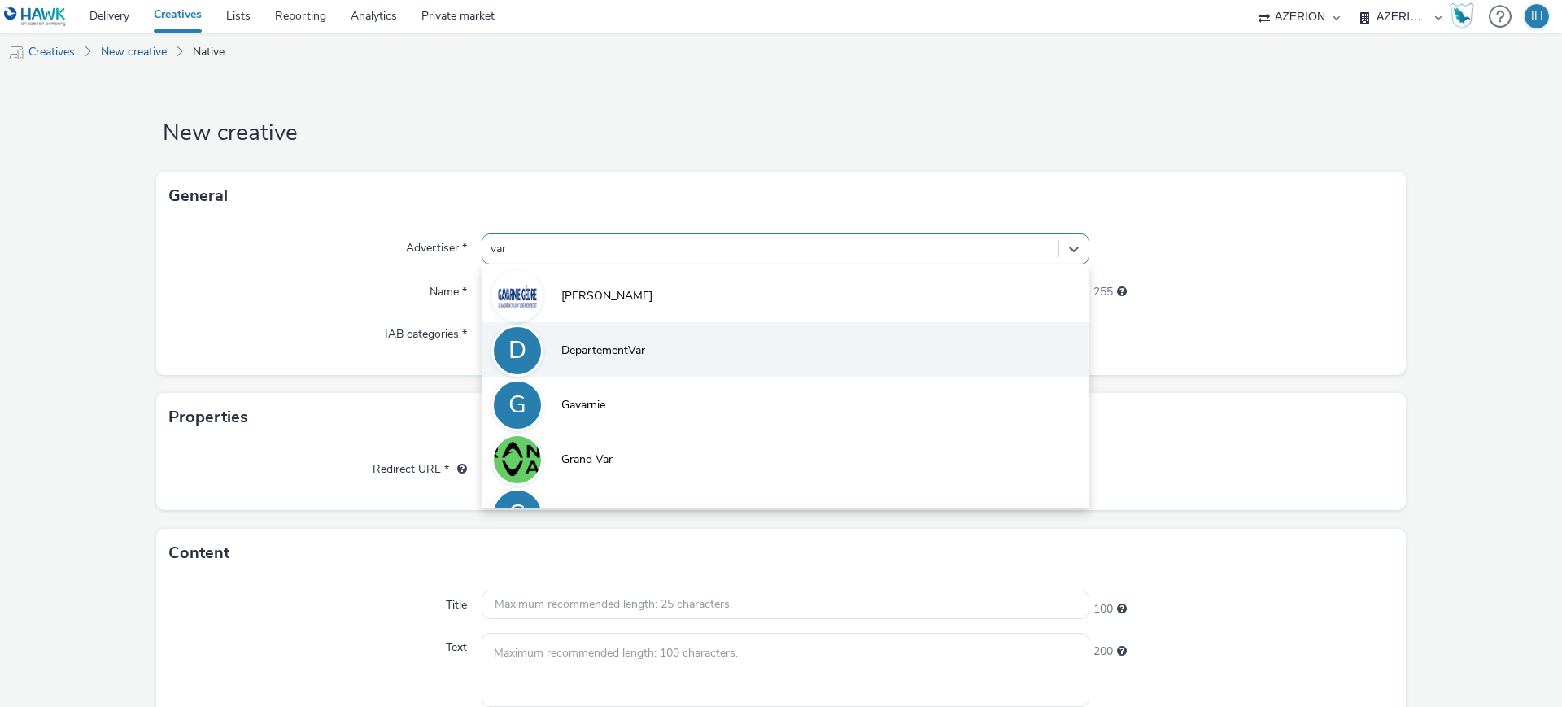
click at [603, 363] on li "D DepartementVar" at bounding box center [786, 349] width 608 height 54
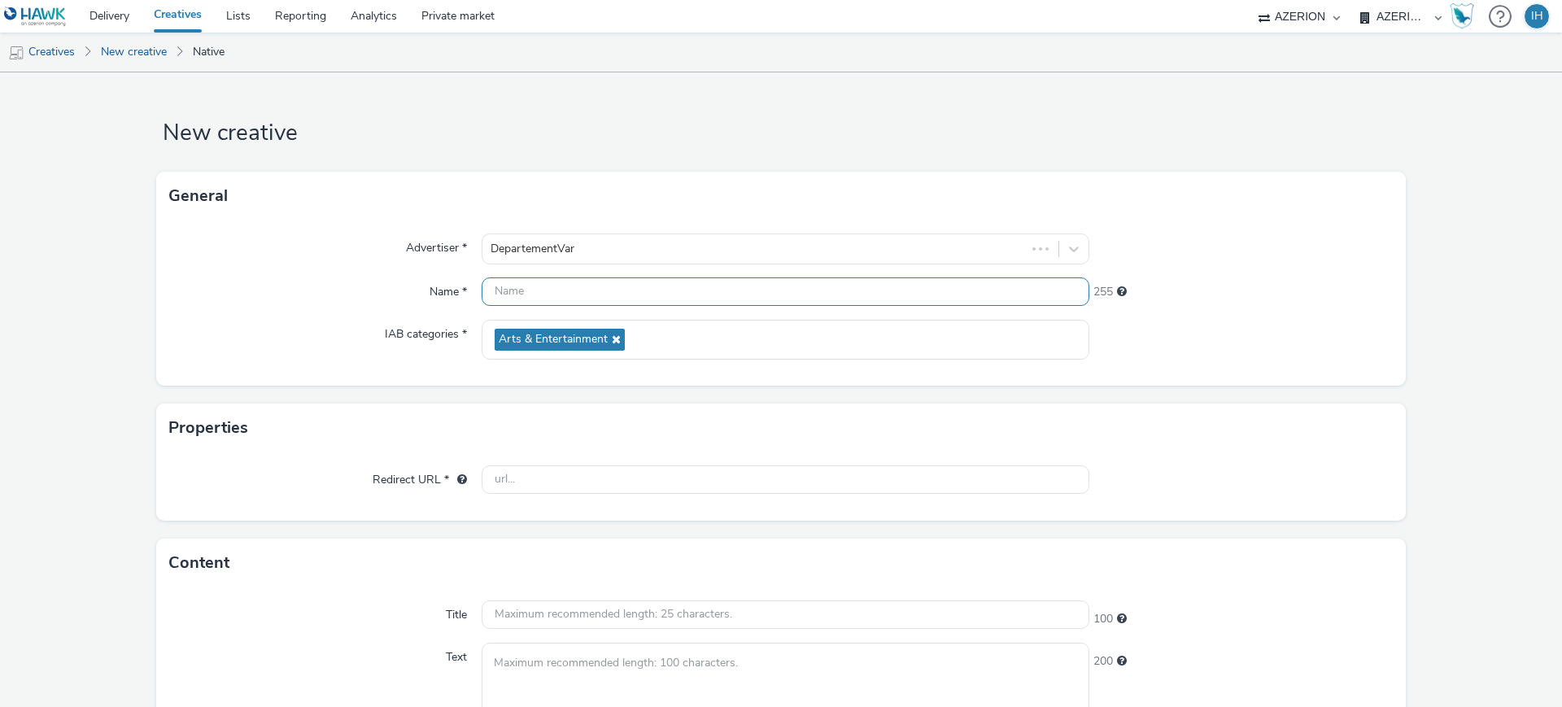
click at [663, 289] on input "text" at bounding box center [786, 291] width 608 height 28
paste input "1200-x-627-Aide-à-domicile-V2-09-25"
type input "1200-x-627-Aide-à-domicile-V2-09-25"
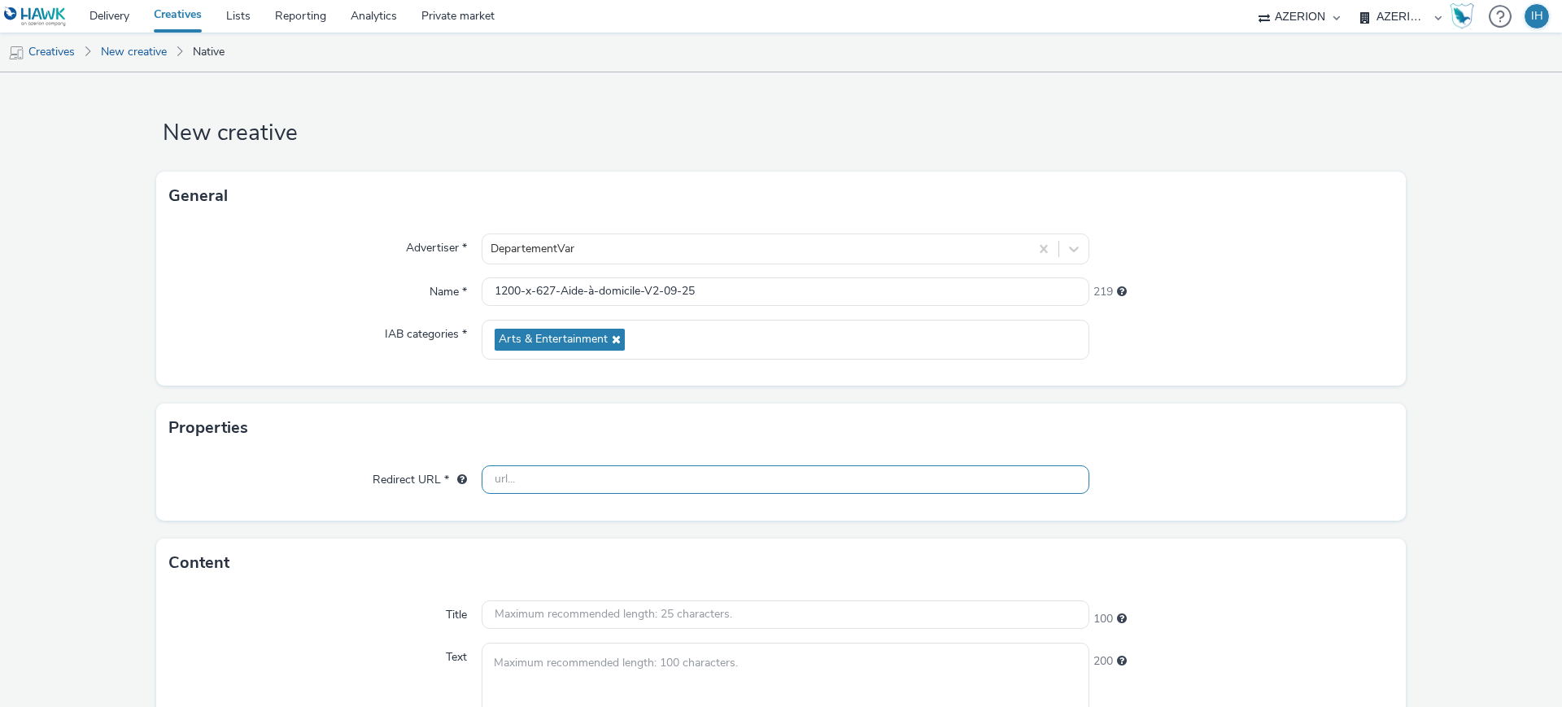
drag, startPoint x: 912, startPoint y: 484, endPoint x: 934, endPoint y: 467, distance: 27.8
click at [912, 484] on input "text" at bounding box center [786, 479] width 608 height 28
paste input "https://candidat.francetravail.fr/offres/emploi/aide-a-domicile/var/s41m1d83"
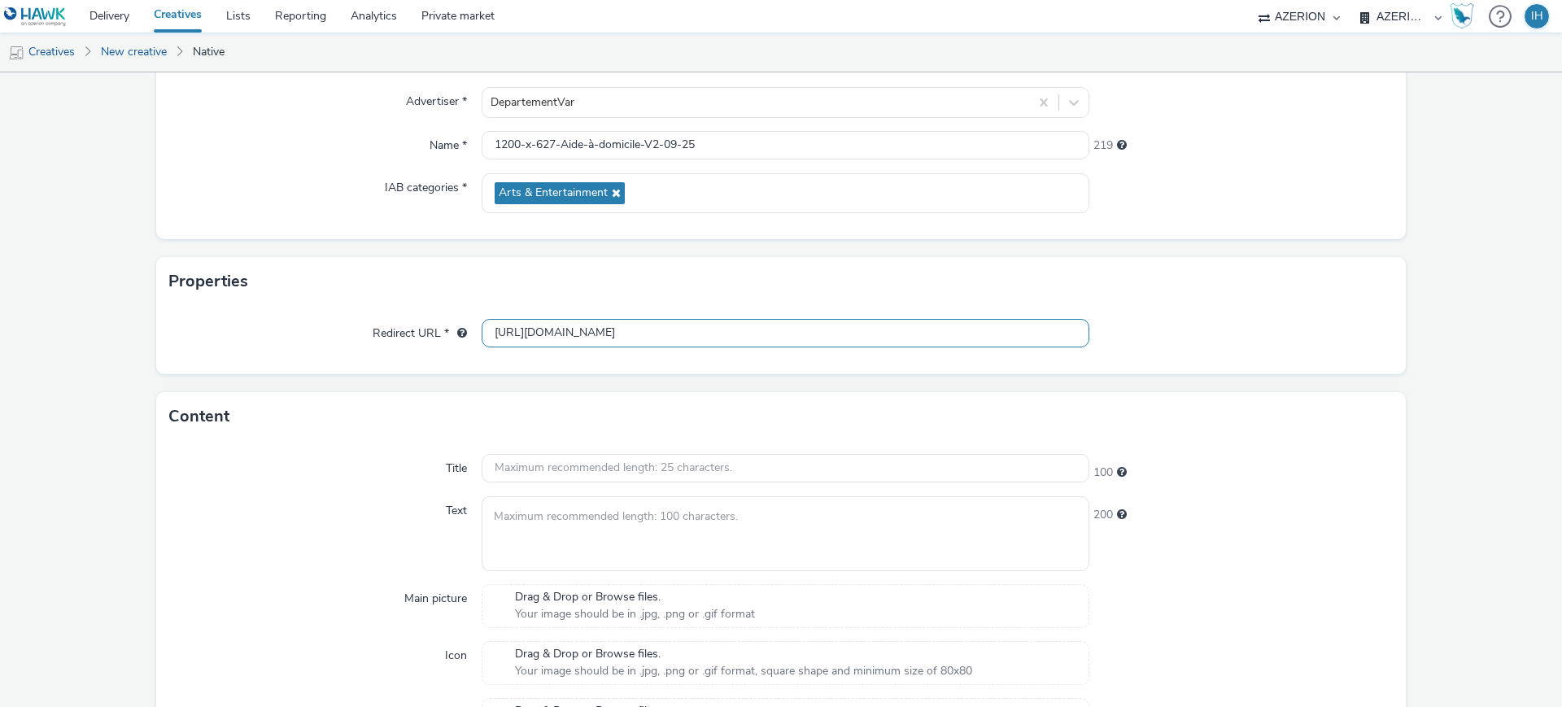
scroll to position [305, 0]
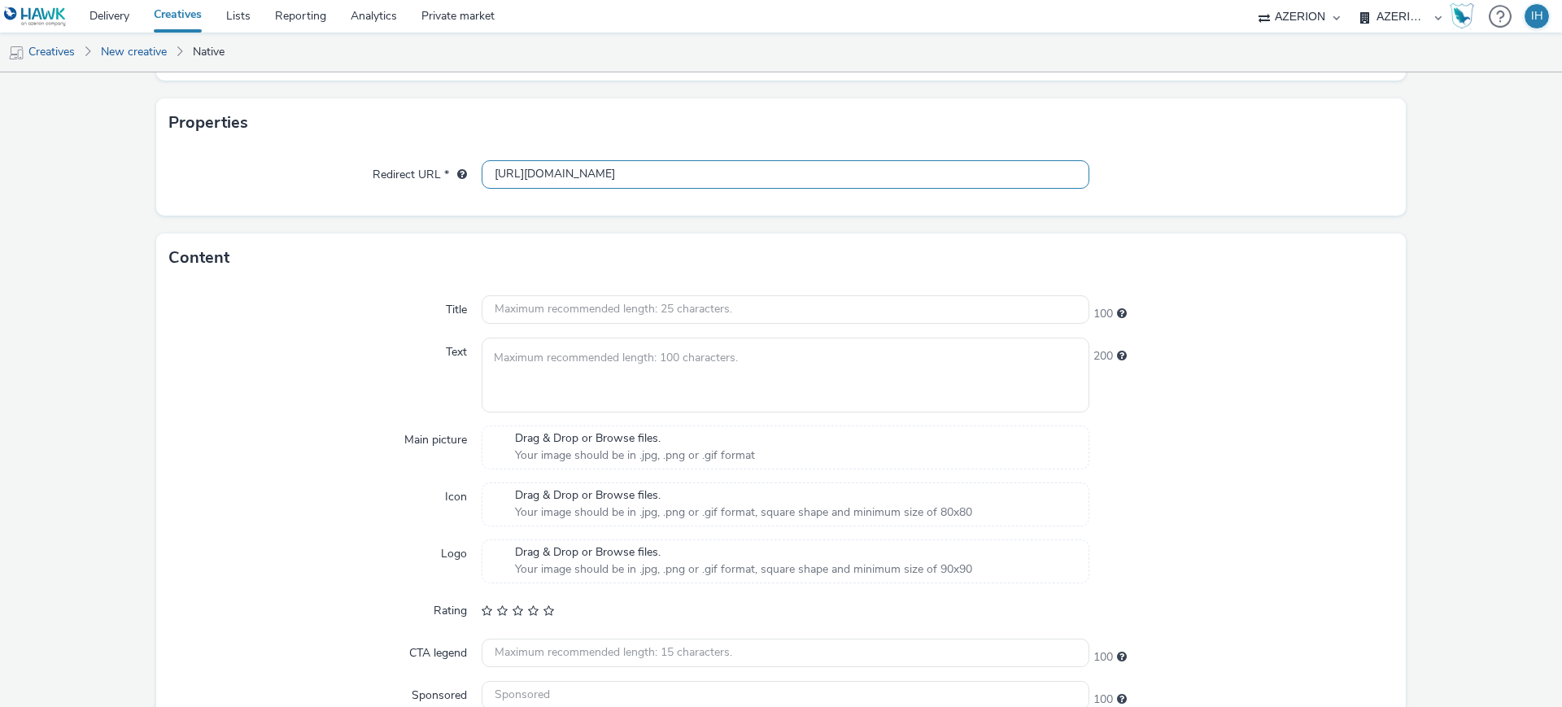
type input "https://candidat.francetravail.fr/offres/emploi/aide-a-domicile/var/s41m1d83"
click at [567, 307] on input "text" at bounding box center [786, 309] width 608 height 28
paste input "Aide à domicile, un métier qui a du sens"
type input "Aide à domicile, un métier qui a du sens"
click at [530, 425] on div "Drag & Drop or Browse files. Your image should be in .jpg, .png or .gif format" at bounding box center [786, 447] width 608 height 44
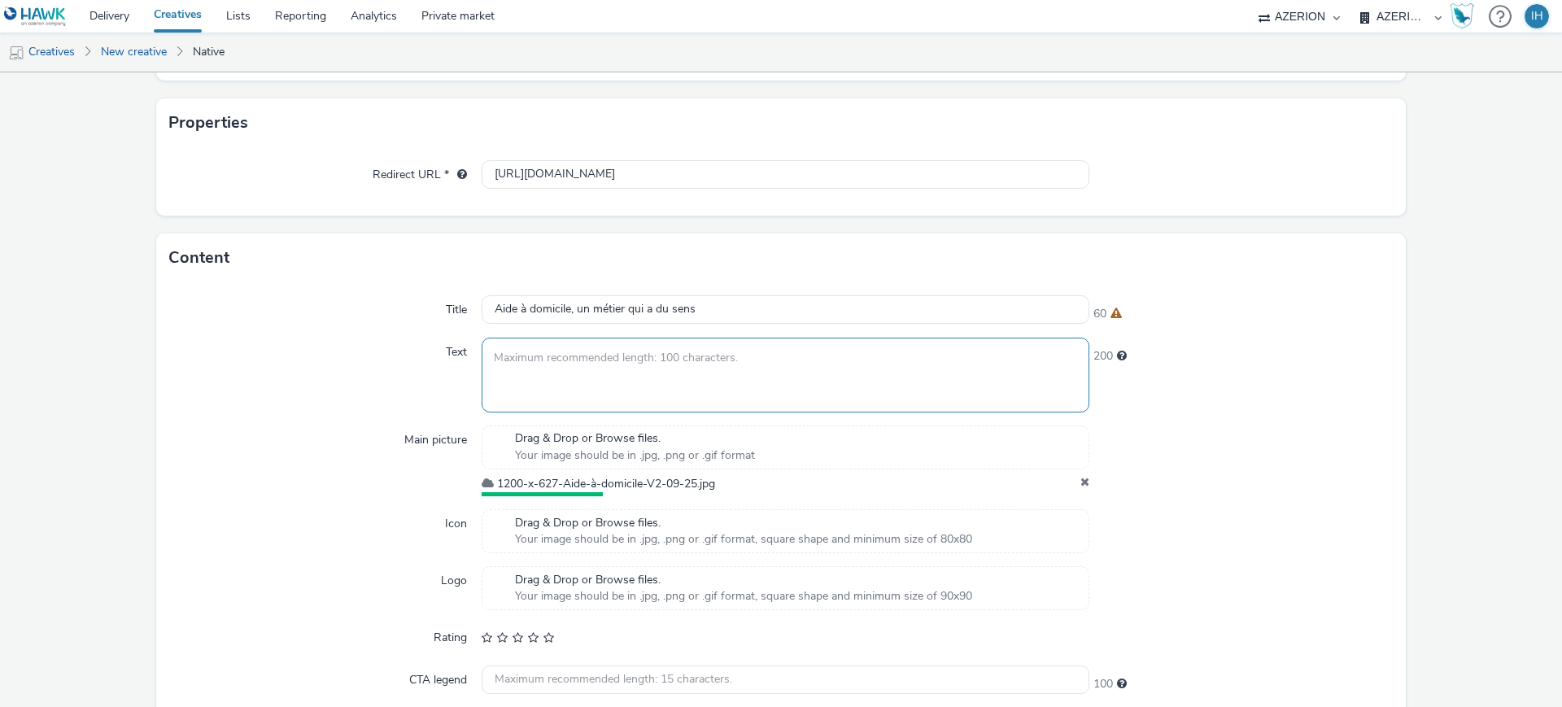
click at [662, 384] on textarea at bounding box center [786, 375] width 608 height 74
paste textarea "Faites comme Sylvain, trouvez votre voie"
type textarea "Faites comme Sylvain, trouvez votre voie"
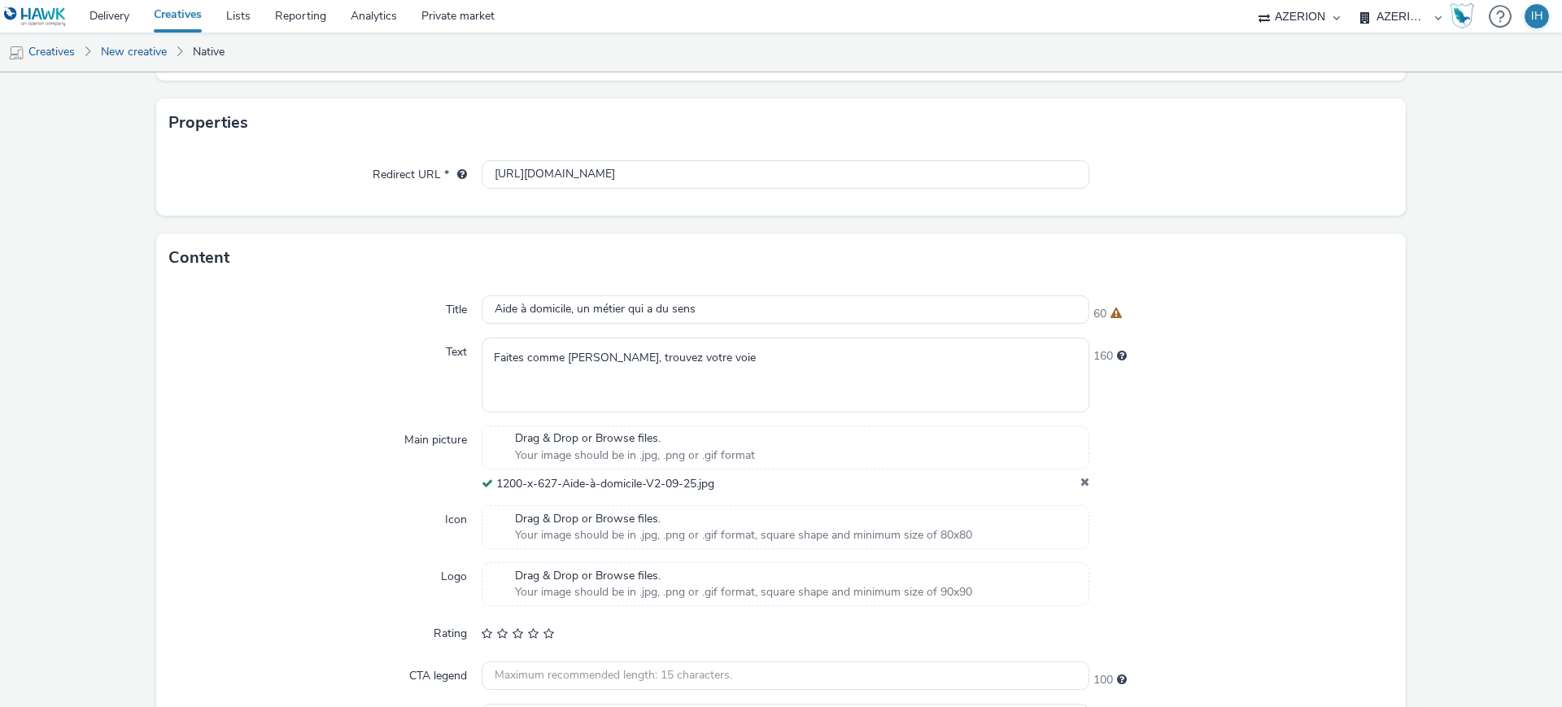
click at [1314, 326] on div "Title Aide à domicile, un métier qui a du sens 60 Text Faites comme Sylvain, tr…" at bounding box center [780, 520] width 1249 height 477
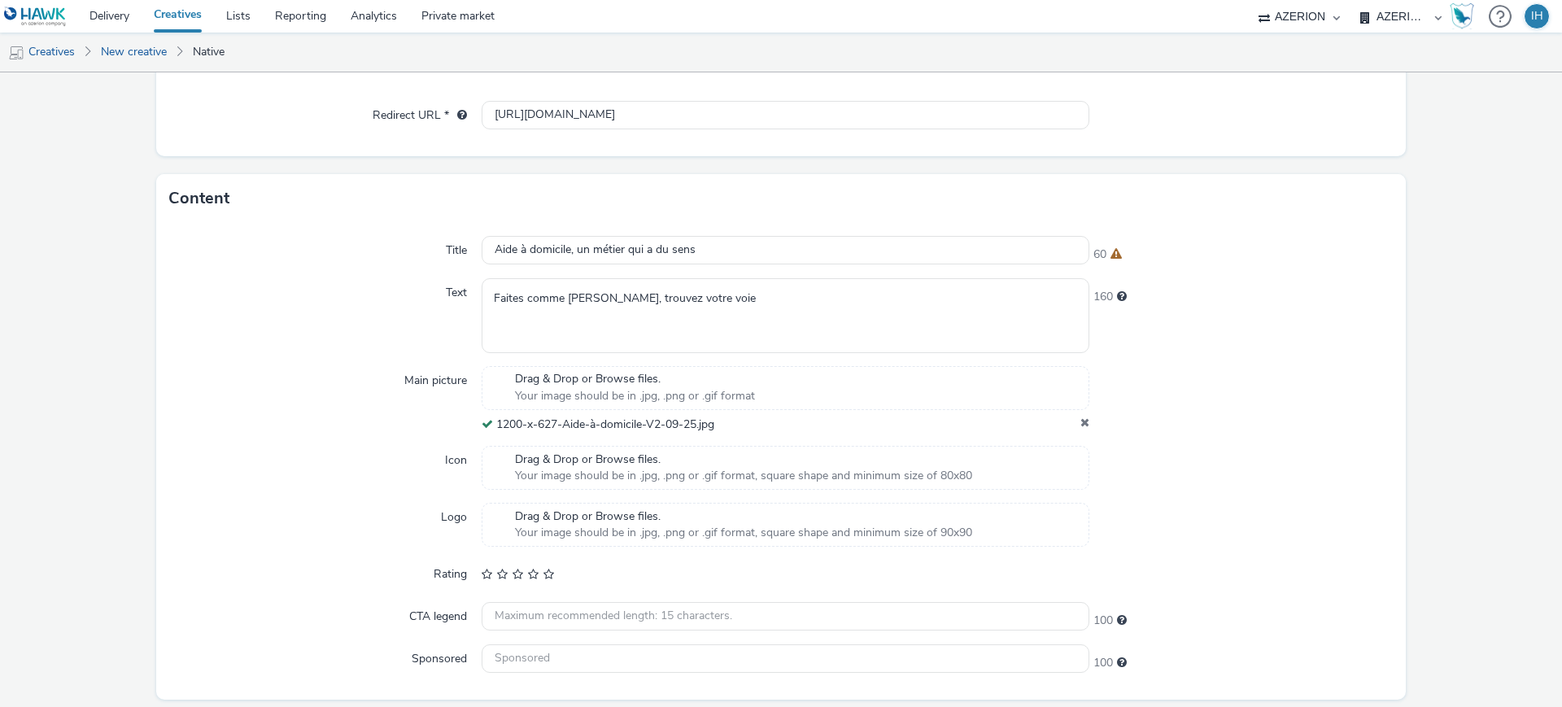
scroll to position [418, 0]
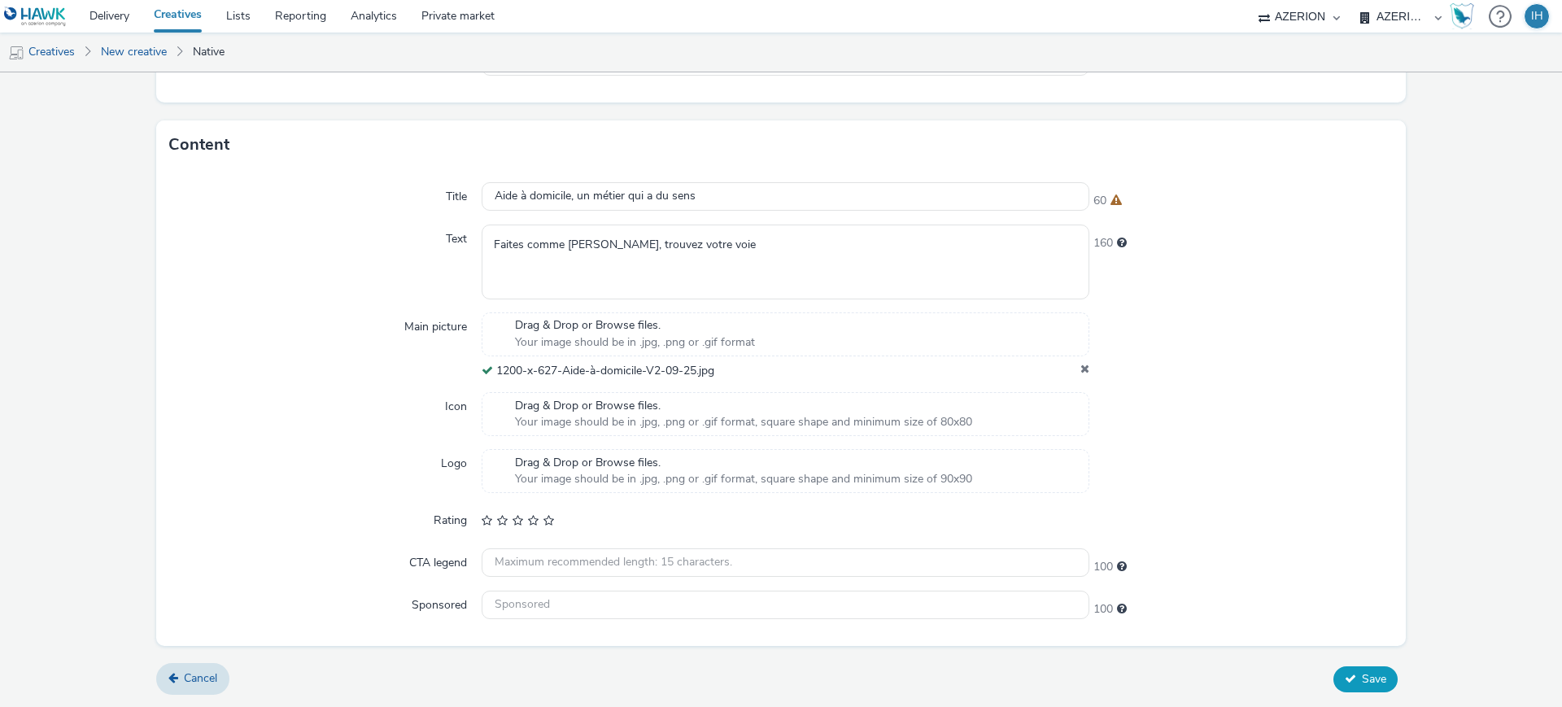
click at [1346, 673] on button "Save" at bounding box center [1365, 679] width 64 height 26
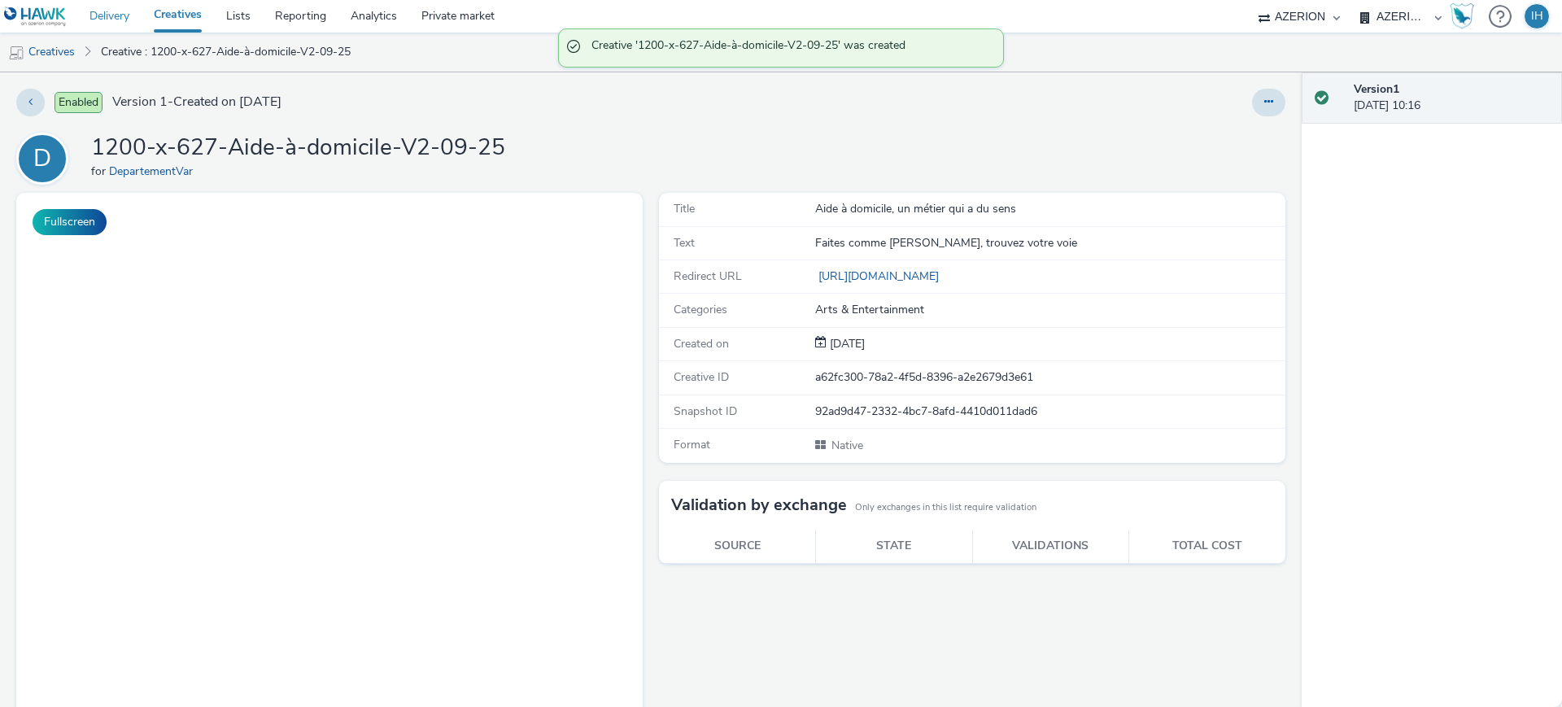
click at [121, 27] on link "Delivery" at bounding box center [109, 16] width 64 height 33
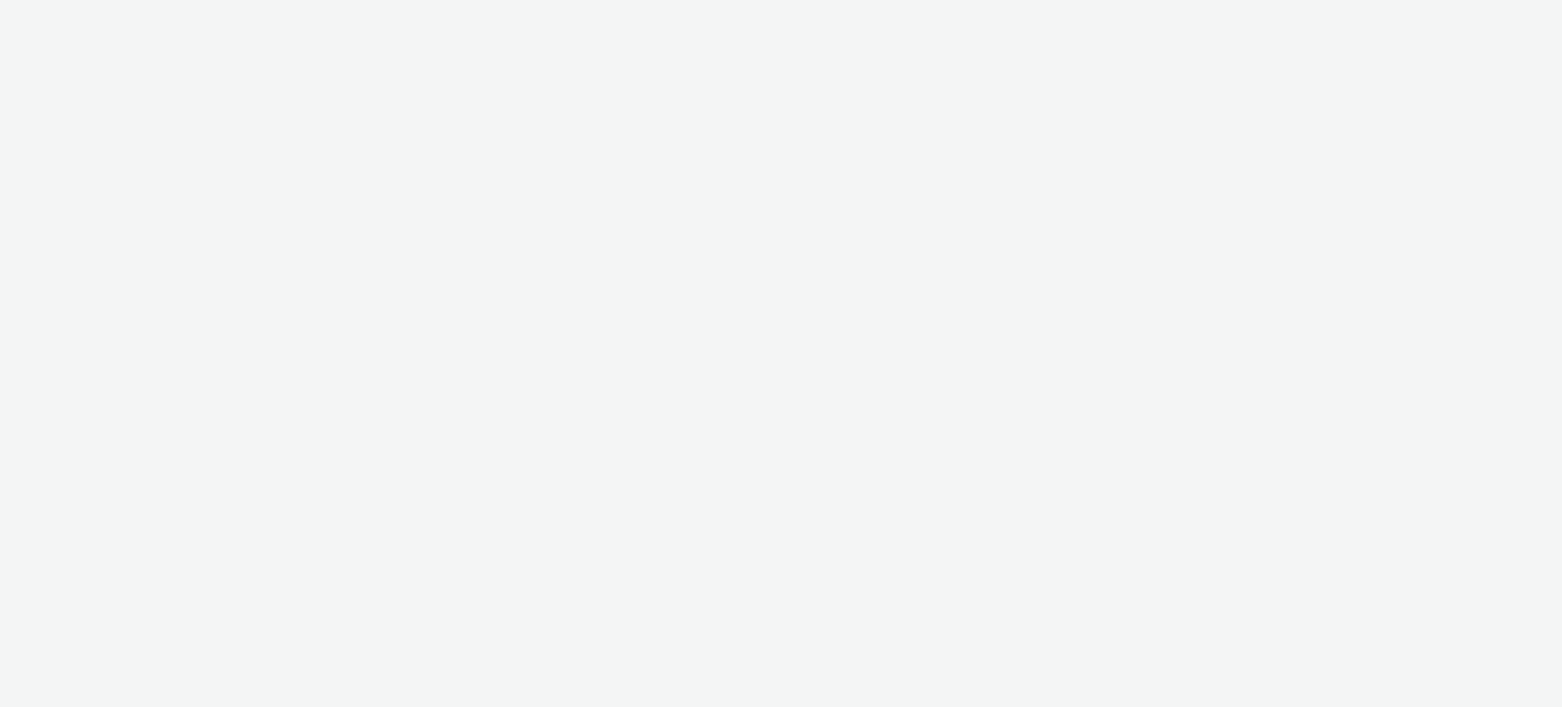
select select "ac009755-aa48-4799-8050-7a339a378eb8"
select select "79162ed7-0017-4339-93b0-3399b708648f"
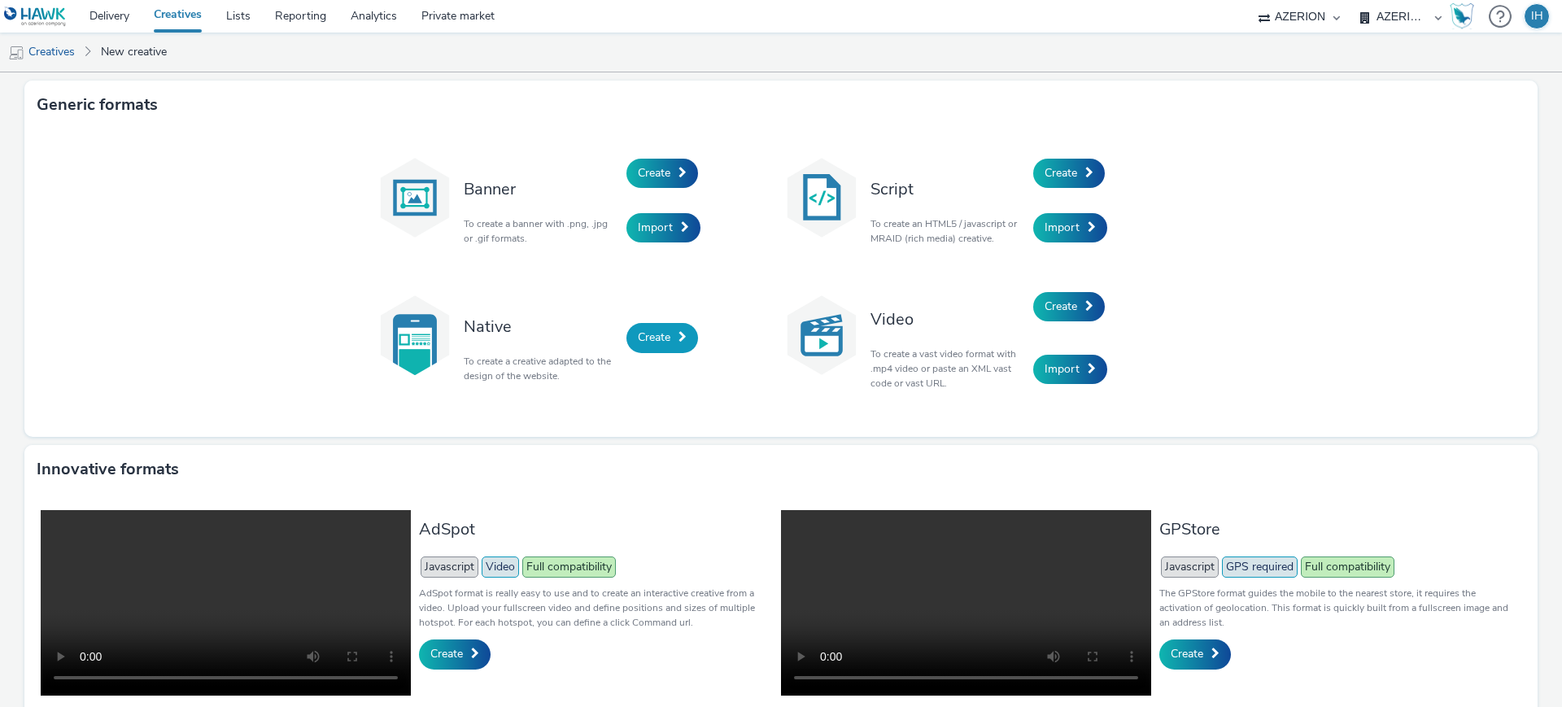
click at [642, 350] on link "Create" at bounding box center [662, 337] width 72 height 29
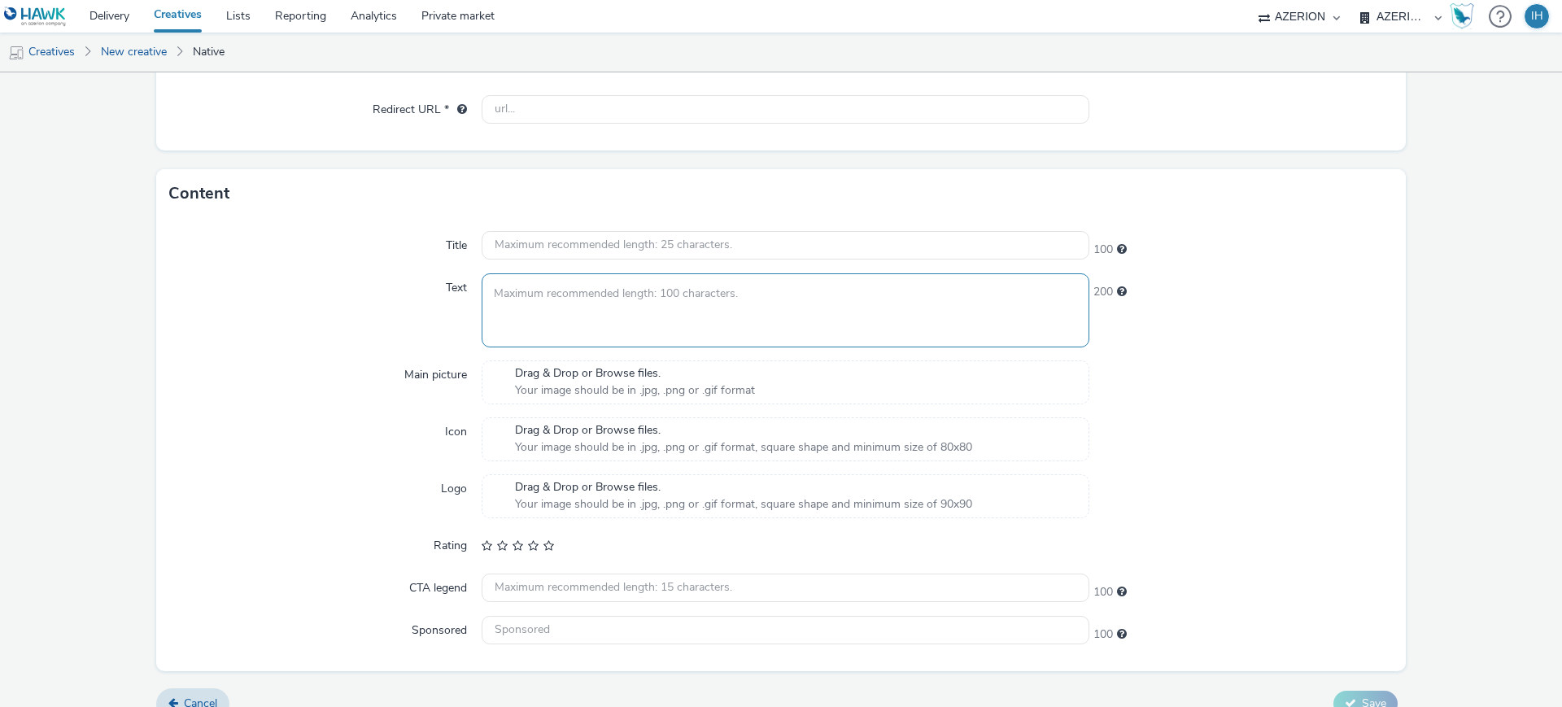
scroll to position [384, 0]
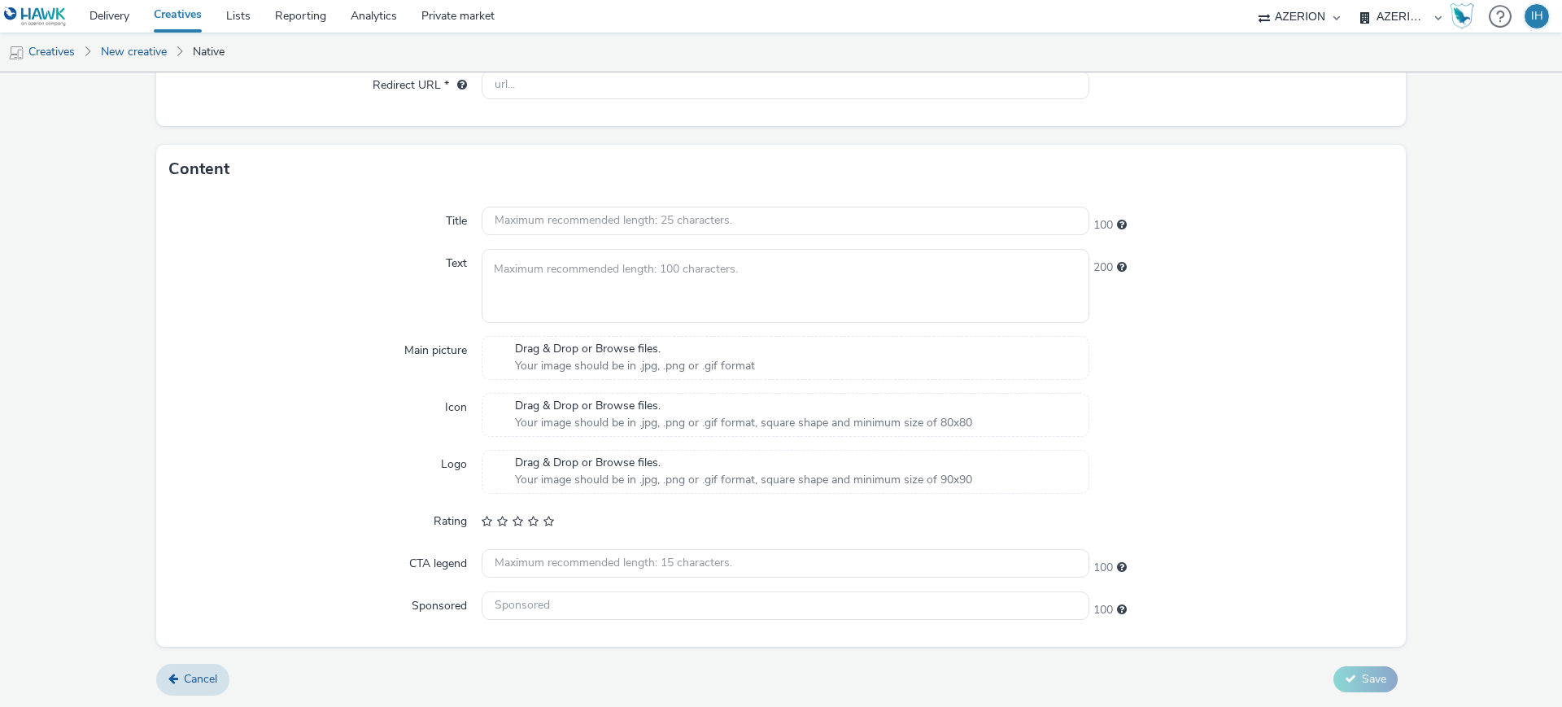
click at [1387, 285] on div "Title 100 Text 200 Main picture Drag & Drop or Browse files. Your image should …" at bounding box center [780, 420] width 1249 height 453
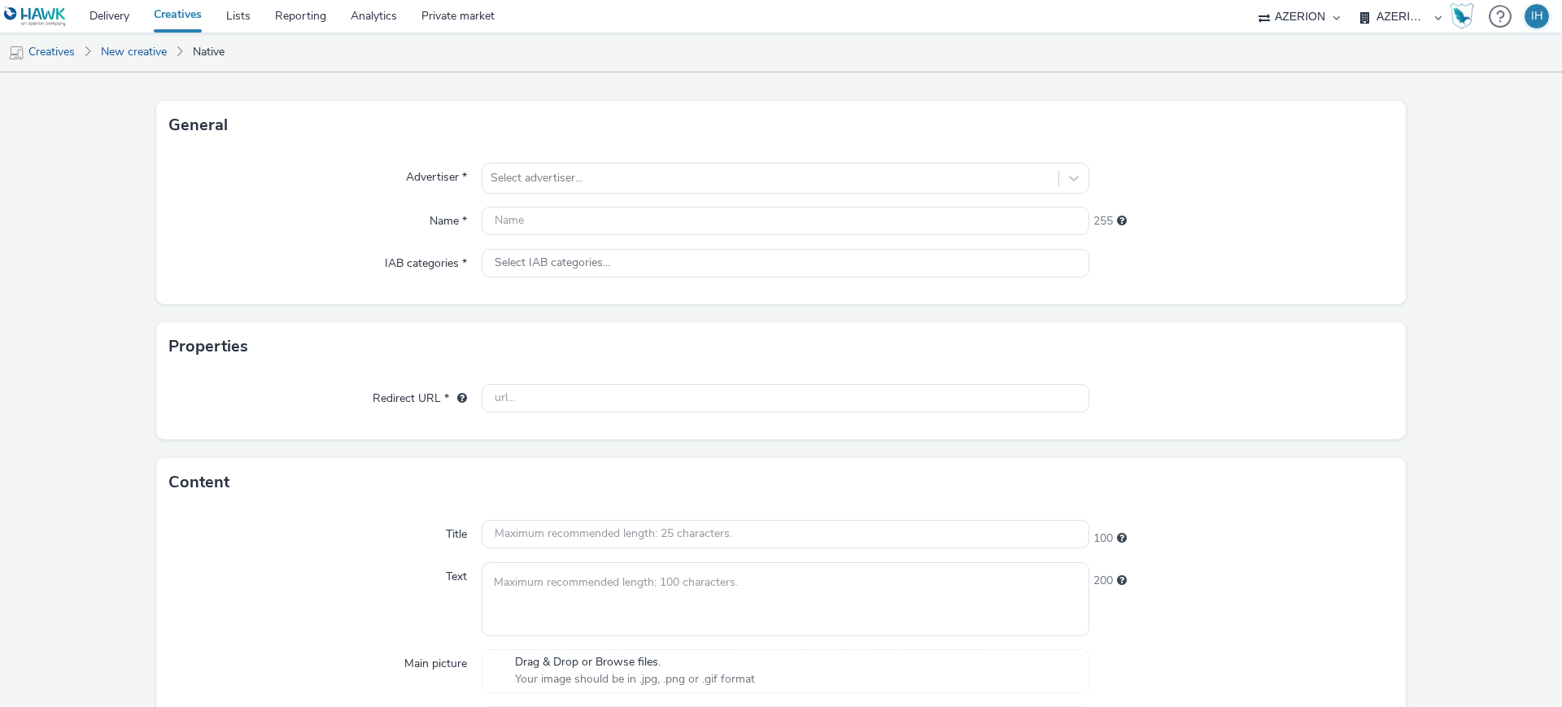
scroll to position [0, 0]
